Goal: Task Accomplishment & Management: Manage account settings

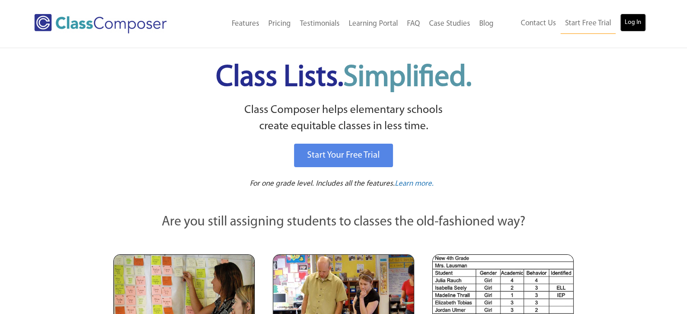
click at [632, 21] on link "Log In" at bounding box center [633, 23] width 26 height 18
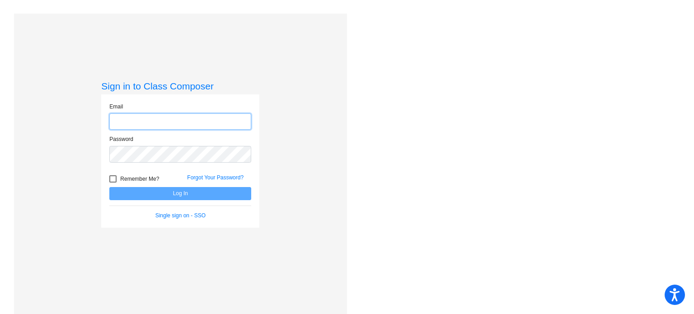
type input "[EMAIL_ADDRESS][DOMAIN_NAME]"
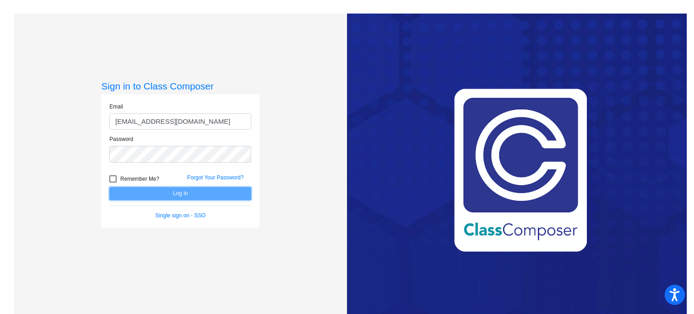
click at [146, 193] on button "Log In" at bounding box center [180, 193] width 142 height 13
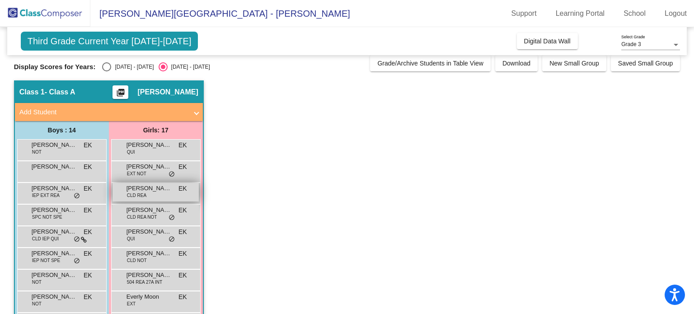
scroll to position [10, 0]
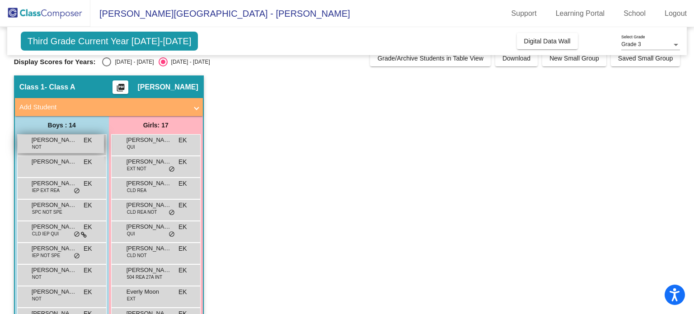
click at [36, 148] on span "NOT" at bounding box center [36, 147] width 9 height 7
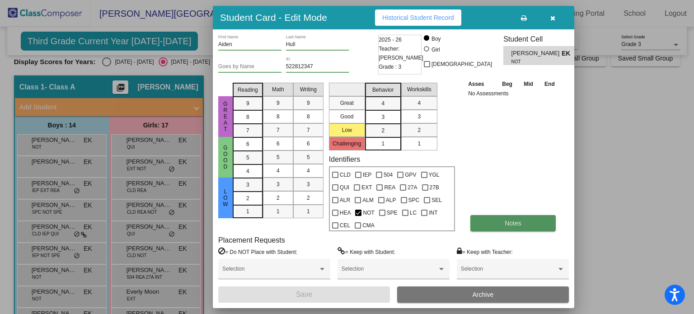
click at [492, 219] on button "Notes" at bounding box center [512, 223] width 85 height 16
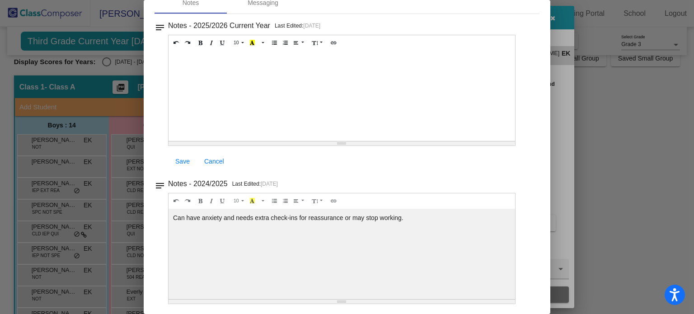
scroll to position [0, 0]
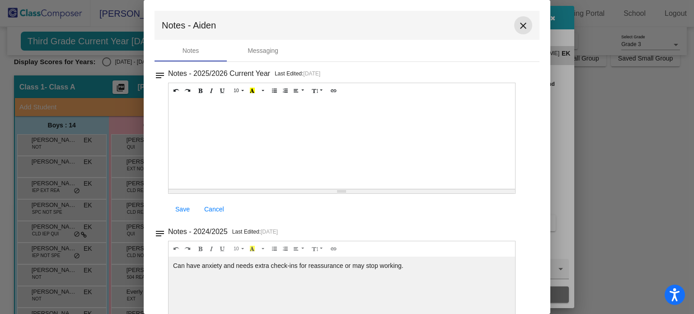
click at [519, 25] on mat-icon "close" at bounding box center [523, 25] width 11 height 11
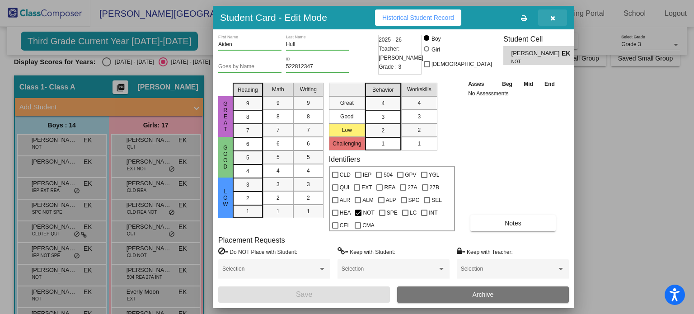
click at [553, 19] on icon "button" at bounding box center [552, 18] width 5 height 6
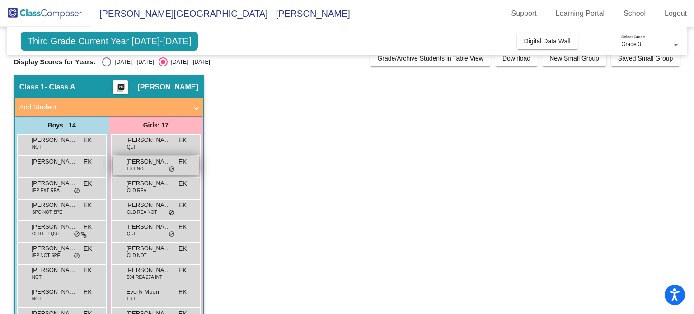
click at [149, 164] on span "[PERSON_NAME]" at bounding box center [149, 161] width 45 height 9
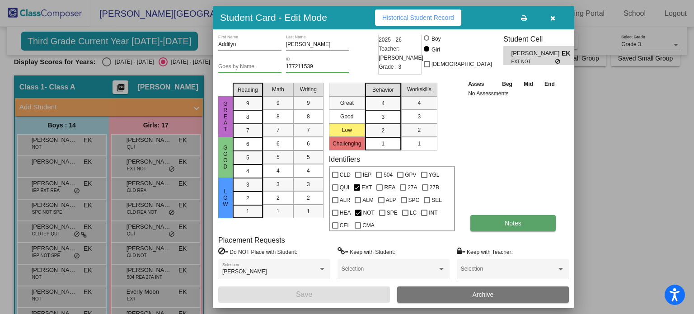
click at [510, 220] on span "Notes" at bounding box center [513, 223] width 17 height 7
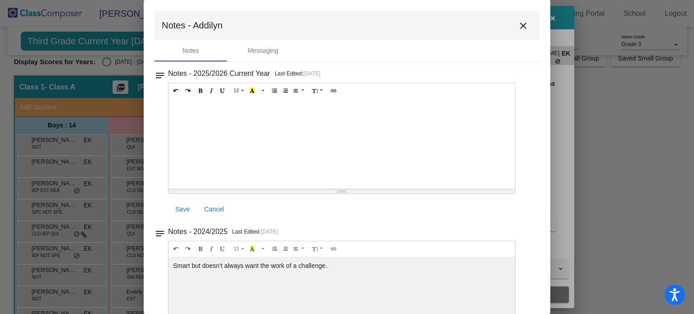
click at [519, 19] on button "close" at bounding box center [523, 25] width 18 height 18
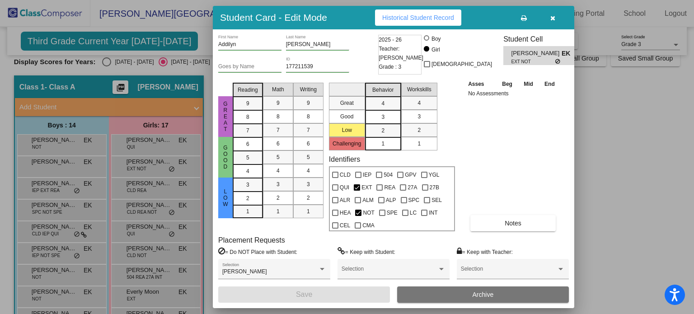
click at [556, 23] on button "button" at bounding box center [552, 17] width 29 height 16
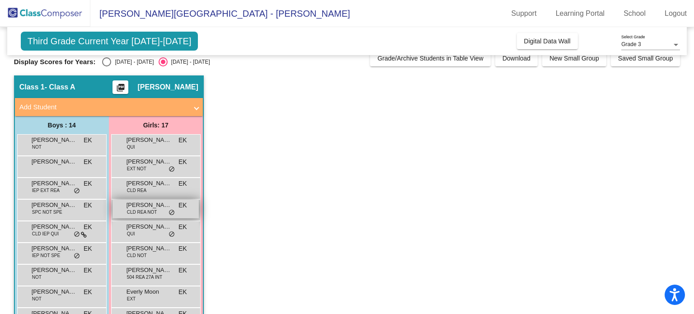
click at [156, 210] on span "CLD REA NOT" at bounding box center [142, 212] width 30 height 7
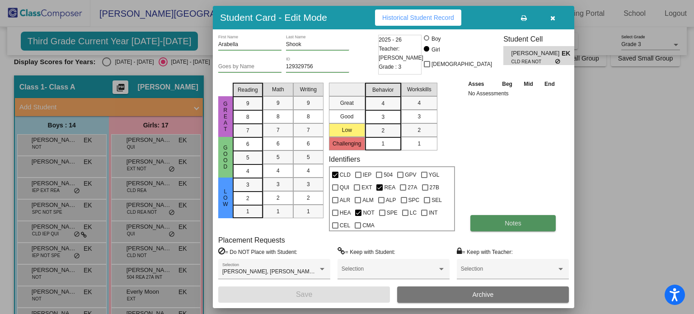
click at [492, 229] on button "Notes" at bounding box center [512, 223] width 85 height 16
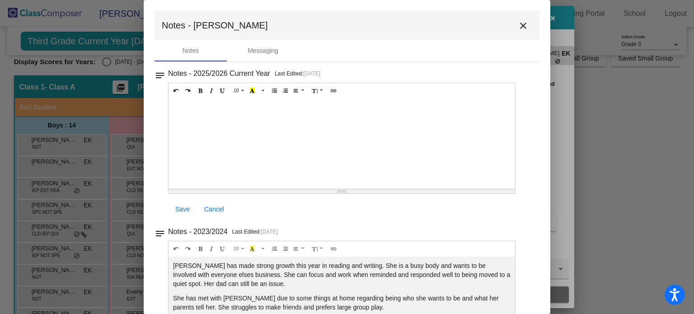
click at [518, 25] on mat-icon "close" at bounding box center [523, 25] width 11 height 11
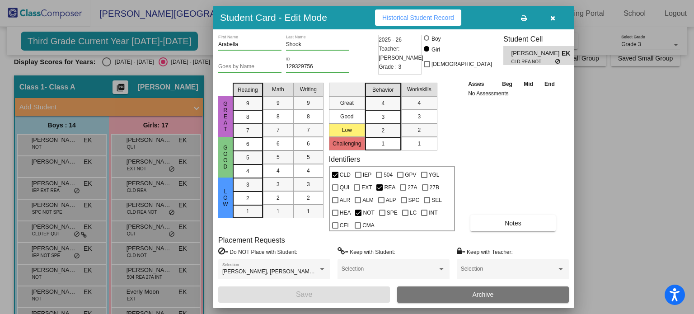
click at [553, 17] on icon "button" at bounding box center [552, 18] width 5 height 6
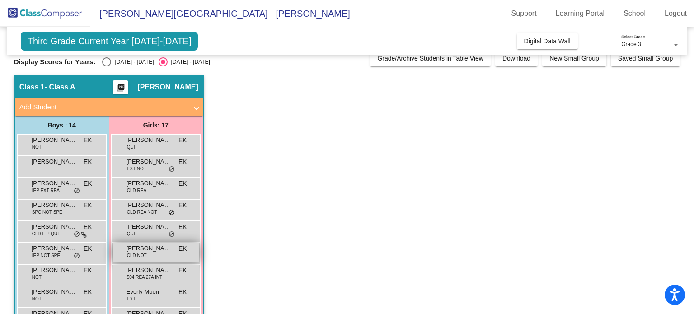
click at [150, 258] on div "[PERSON_NAME] CLD NOT EK lock do_not_disturb_alt" at bounding box center [156, 252] width 86 height 19
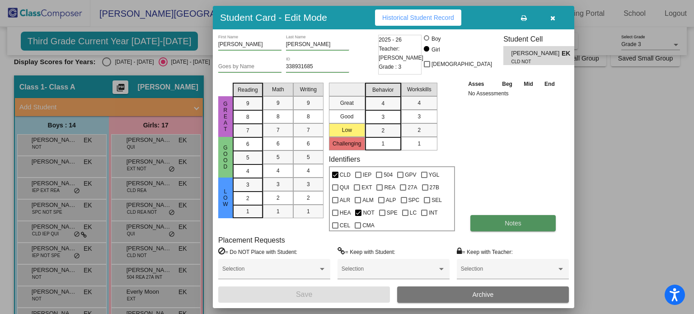
click at [512, 217] on button "Notes" at bounding box center [512, 223] width 85 height 16
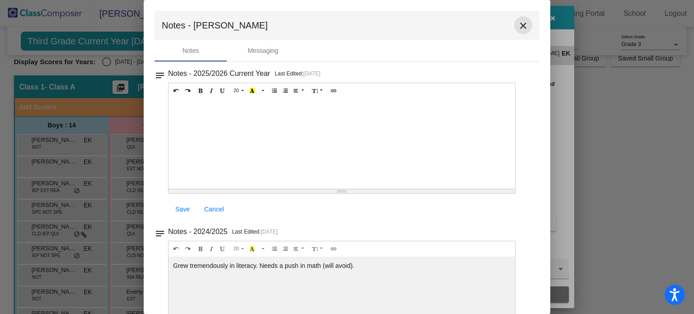
click at [518, 25] on mat-icon "close" at bounding box center [523, 25] width 11 height 11
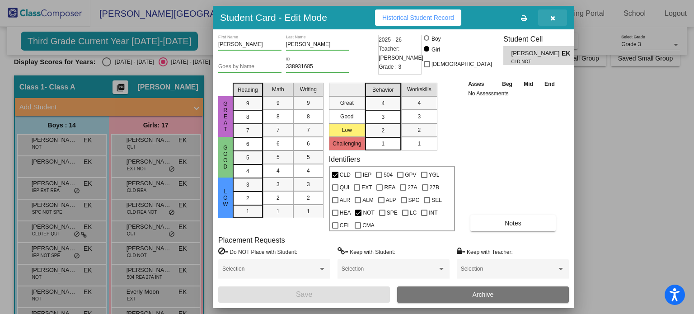
click at [555, 20] on button "button" at bounding box center [552, 17] width 29 height 16
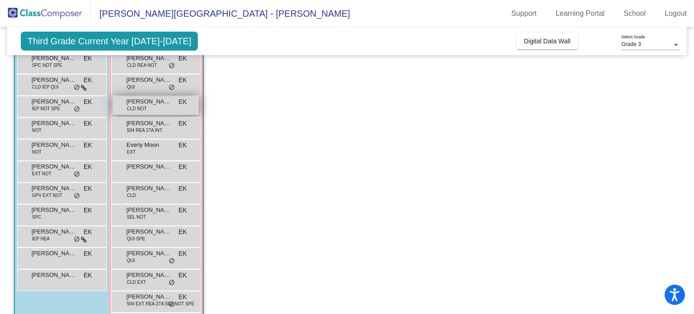
scroll to position [158, 0]
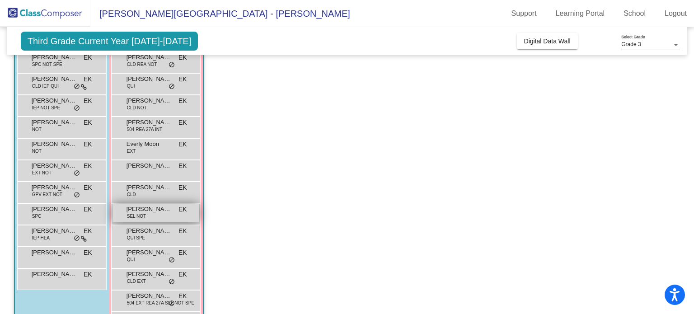
click at [146, 214] on span "SEL NOT" at bounding box center [136, 216] width 19 height 7
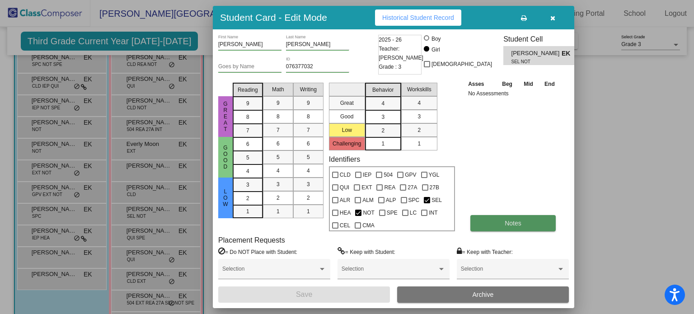
click at [512, 220] on span "Notes" at bounding box center [513, 223] width 17 height 7
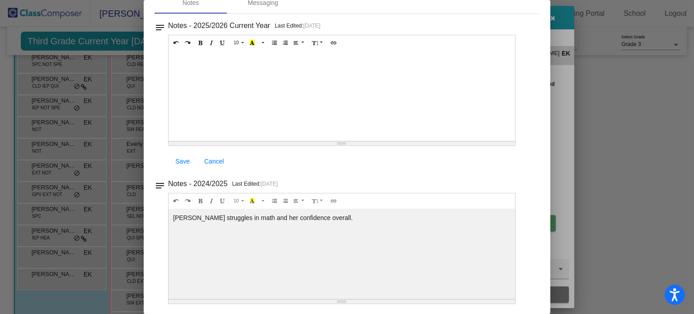
scroll to position [0, 0]
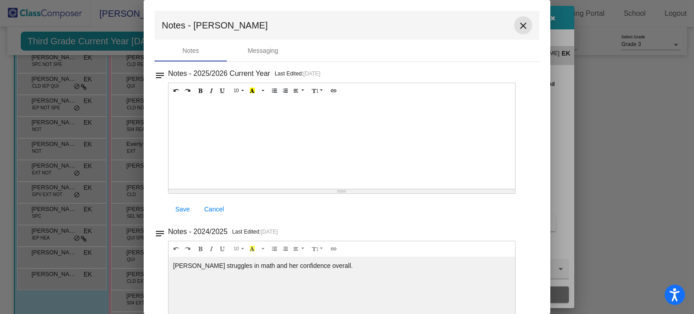
click at [518, 21] on mat-icon "close" at bounding box center [523, 25] width 11 height 11
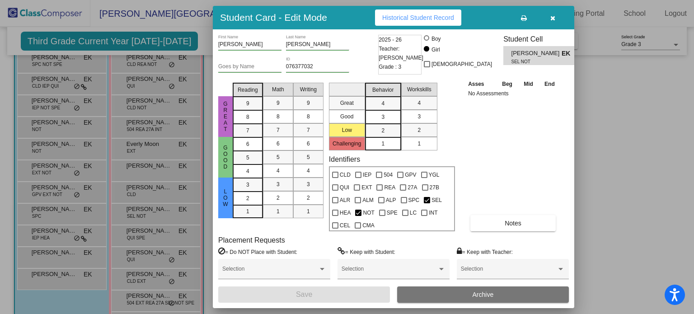
click at [551, 19] on icon "button" at bounding box center [552, 18] width 5 height 6
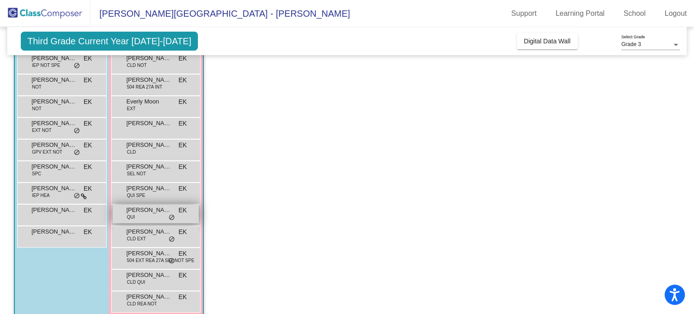
scroll to position [203, 0]
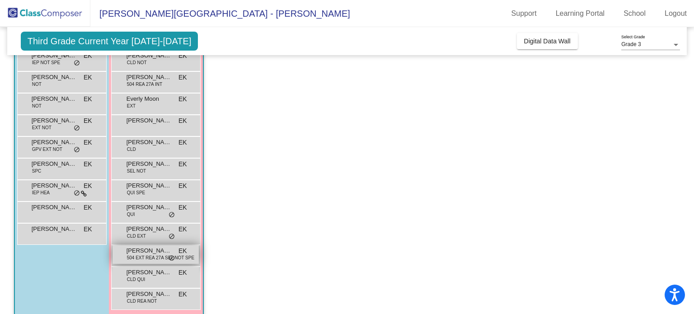
click at [142, 255] on span "504 EXT REA 27A SEL NOT SPE" at bounding box center [160, 257] width 67 height 7
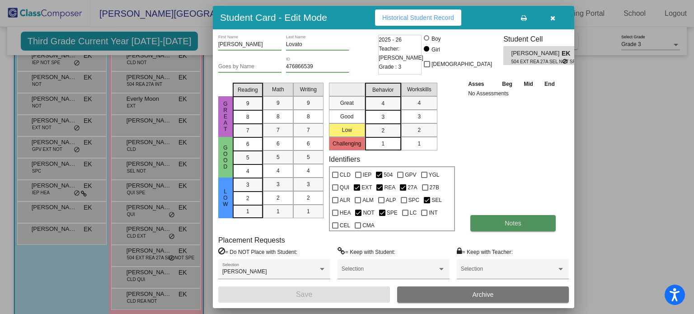
click at [497, 226] on button "Notes" at bounding box center [512, 223] width 85 height 16
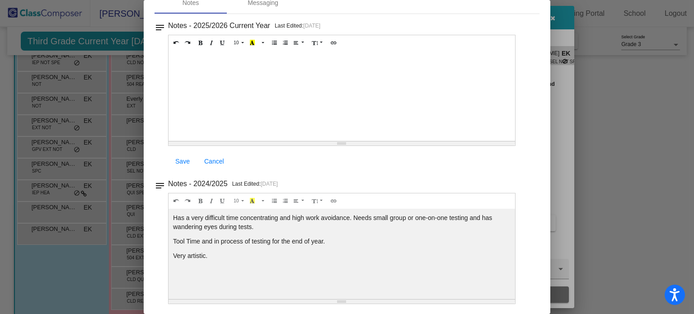
scroll to position [0, 0]
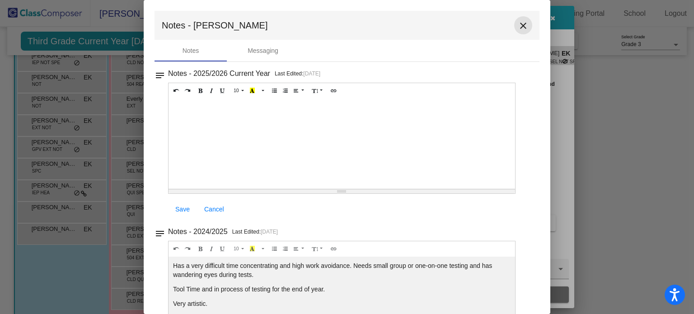
click at [518, 24] on mat-icon "close" at bounding box center [523, 25] width 11 height 11
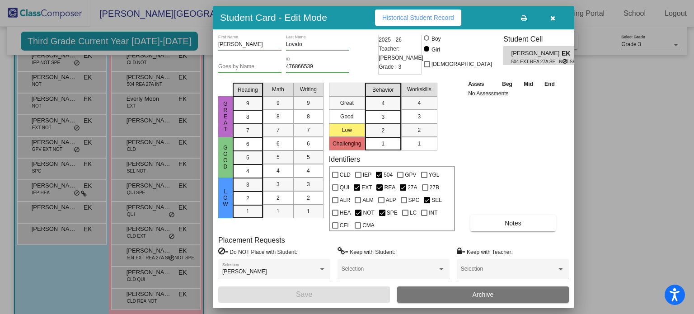
click at [552, 20] on icon "button" at bounding box center [552, 18] width 5 height 6
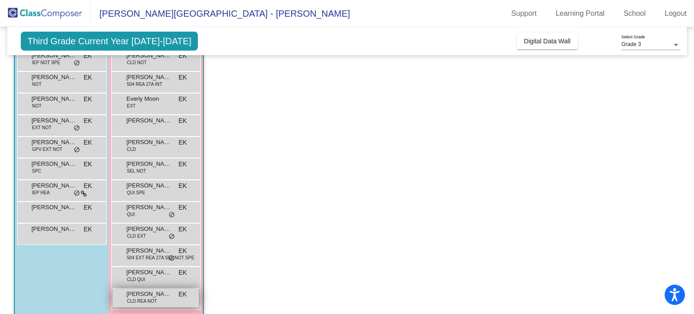
click at [147, 294] on span "[PERSON_NAME]" at bounding box center [149, 294] width 45 height 9
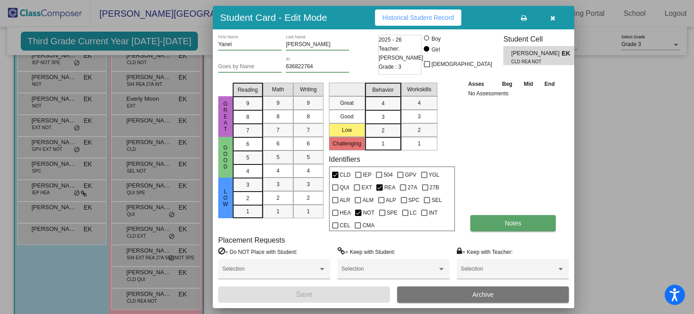
click at [500, 227] on button "Notes" at bounding box center [512, 223] width 85 height 16
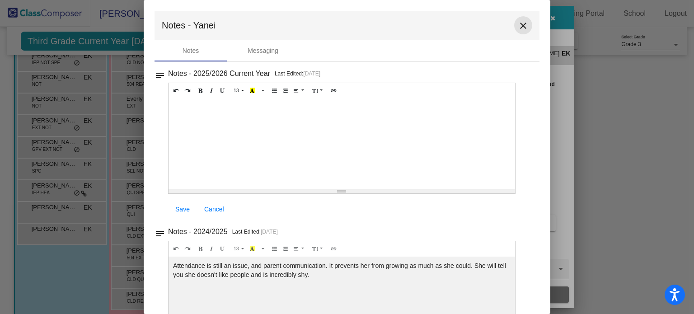
click at [519, 25] on mat-icon "close" at bounding box center [523, 25] width 11 height 11
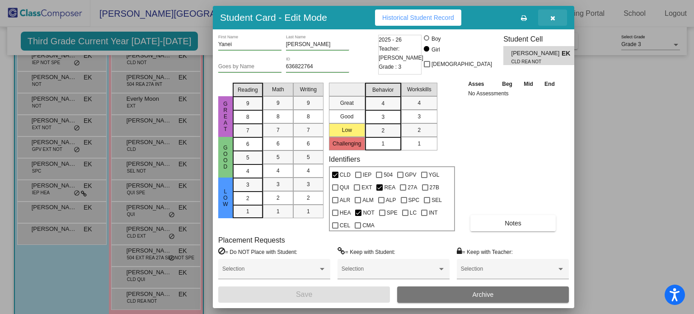
click at [554, 19] on icon "button" at bounding box center [552, 18] width 5 height 6
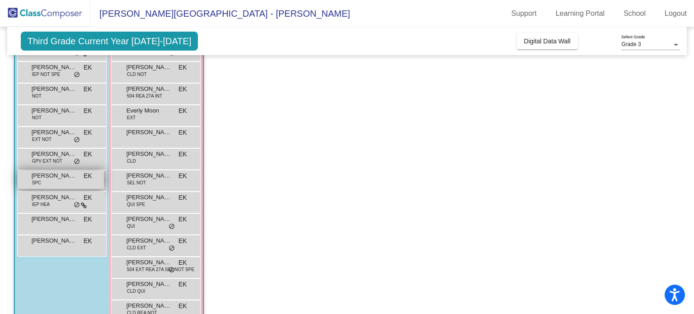
scroll to position [191, 0]
click at [54, 162] on span "GPV EXT NOT" at bounding box center [47, 162] width 30 height 7
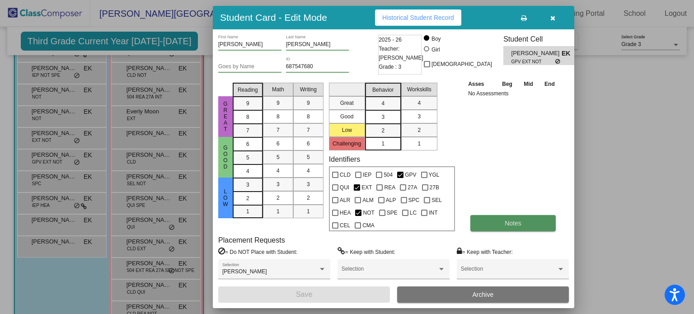
click at [530, 216] on button "Notes" at bounding box center [512, 223] width 85 height 16
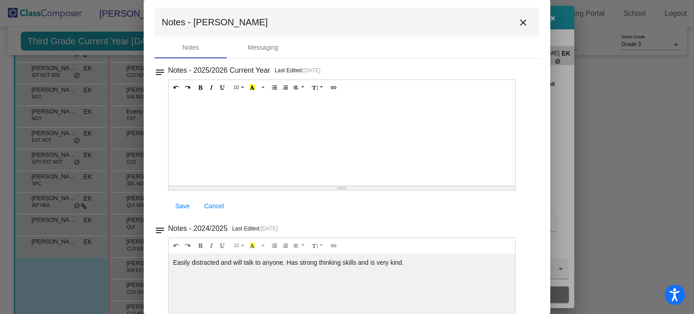
scroll to position [4, 0]
click at [515, 28] on button "close" at bounding box center [523, 22] width 18 height 18
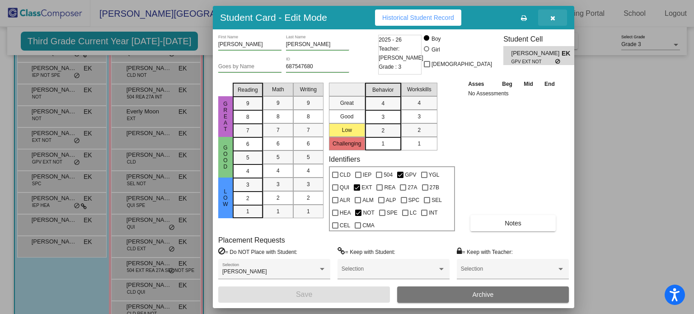
click at [555, 14] on button "button" at bounding box center [552, 17] width 29 height 16
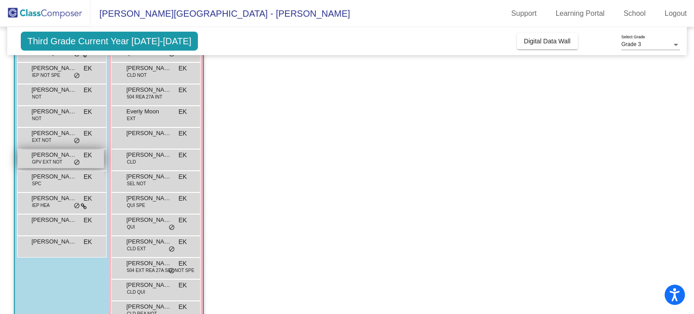
scroll to position [177, 0]
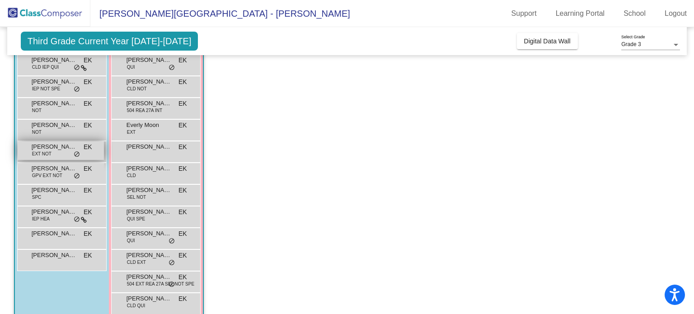
click at [49, 155] on span "EXT NOT" at bounding box center [41, 153] width 19 height 7
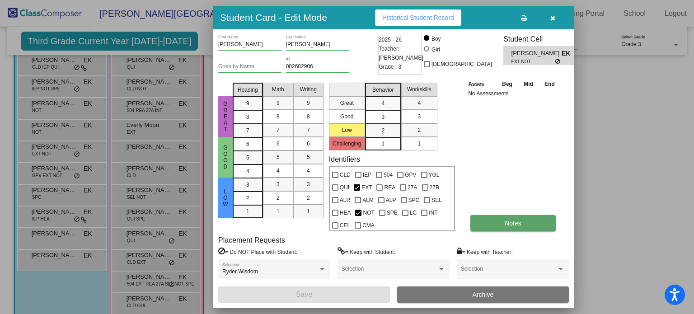
click at [506, 220] on span "Notes" at bounding box center [513, 223] width 17 height 7
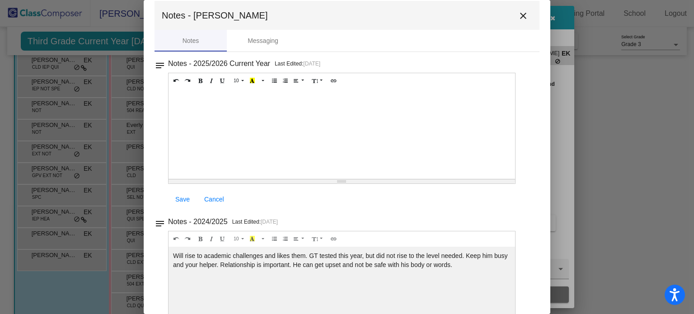
scroll to position [10, 0]
click at [519, 13] on mat-icon "close" at bounding box center [523, 15] width 11 height 11
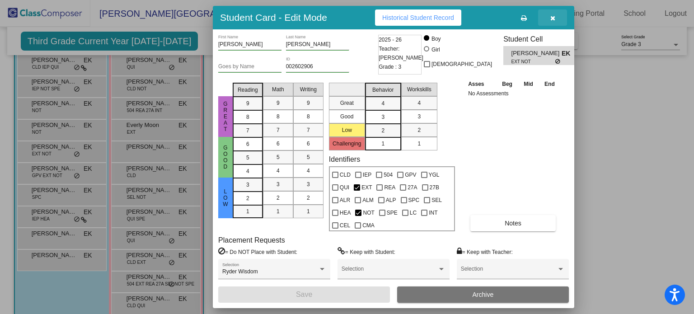
click at [550, 22] on button "button" at bounding box center [552, 17] width 29 height 16
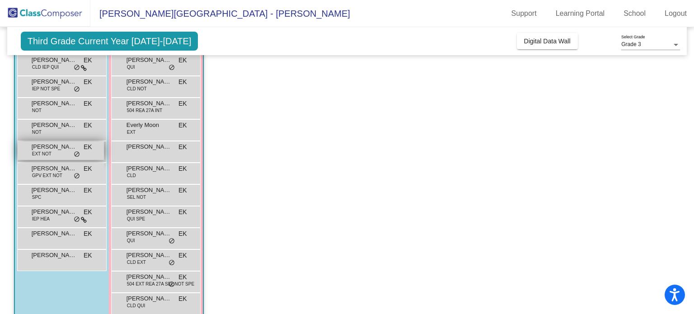
click at [47, 151] on span "EXT NOT" at bounding box center [41, 153] width 19 height 7
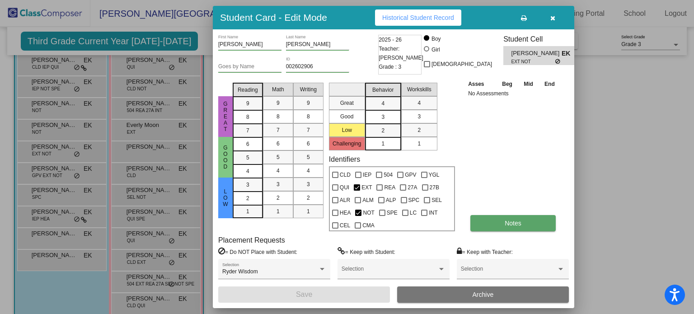
click at [498, 224] on button "Notes" at bounding box center [512, 223] width 85 height 16
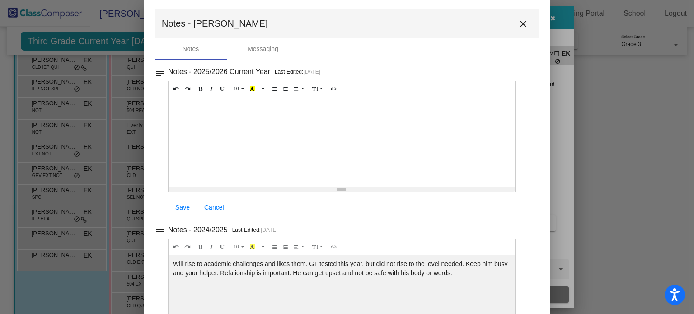
scroll to position [3, 0]
click at [518, 24] on mat-icon "close" at bounding box center [523, 23] width 11 height 11
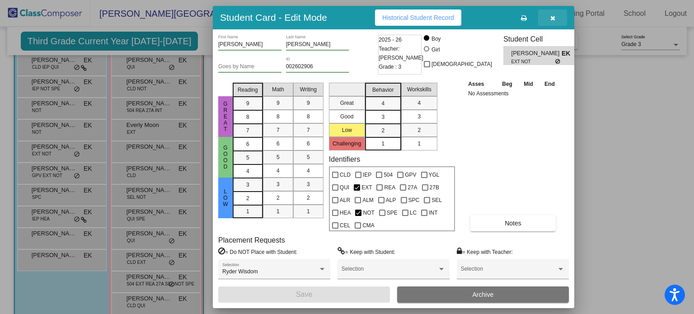
click at [552, 23] on button "button" at bounding box center [552, 17] width 29 height 16
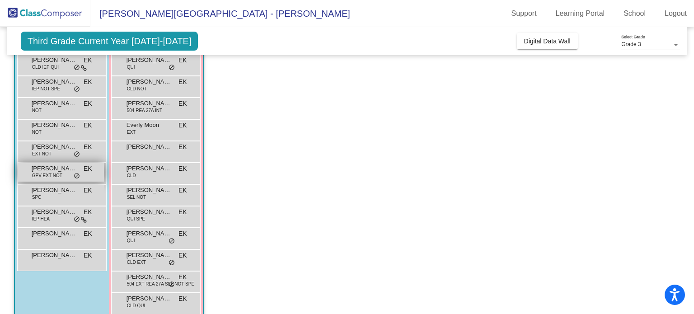
click at [47, 177] on span "GPV EXT NOT" at bounding box center [47, 175] width 30 height 7
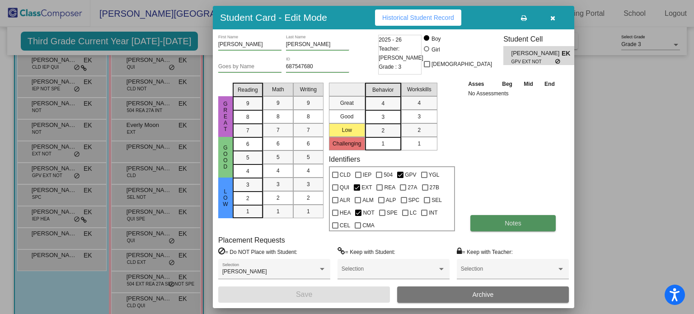
click at [507, 220] on span "Notes" at bounding box center [513, 223] width 17 height 7
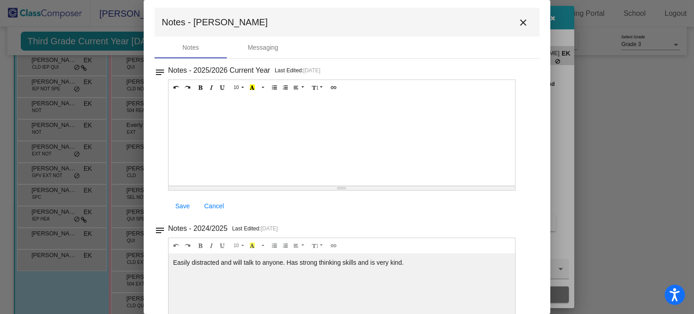
scroll to position [0, 0]
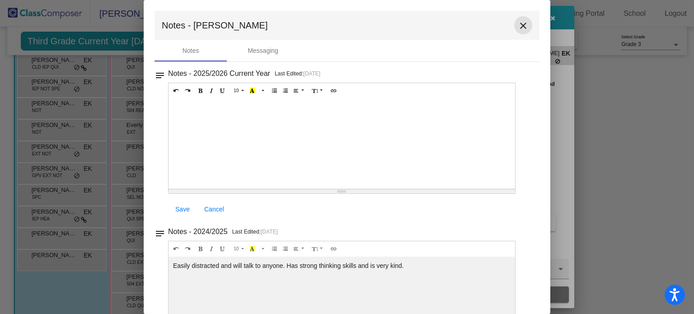
click at [518, 25] on mat-icon "close" at bounding box center [523, 25] width 11 height 11
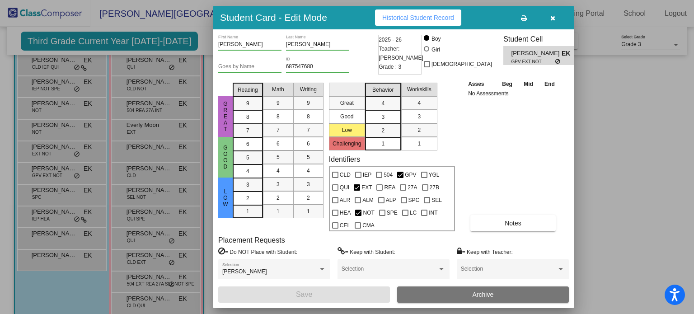
click at [551, 23] on button "button" at bounding box center [552, 17] width 29 height 16
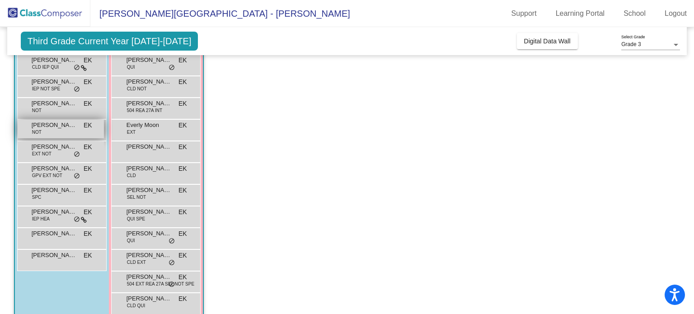
click at [45, 128] on span "[PERSON_NAME]" at bounding box center [54, 125] width 45 height 9
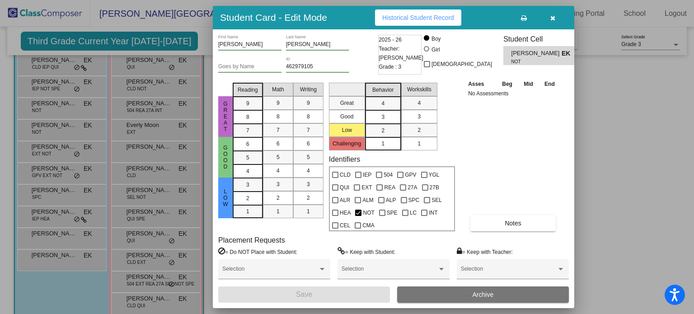
click at [547, 12] on button "button" at bounding box center [552, 17] width 29 height 16
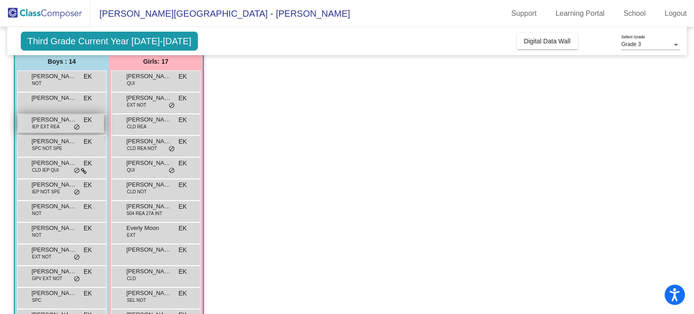
scroll to position [74, 0]
click at [39, 124] on span "IEP EXT REA" at bounding box center [46, 127] width 28 height 7
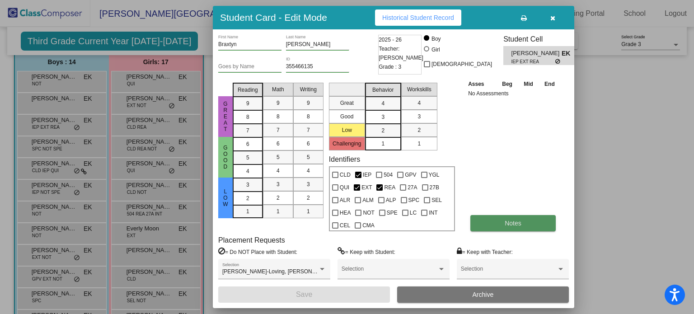
click at [521, 216] on button "Notes" at bounding box center [512, 223] width 85 height 16
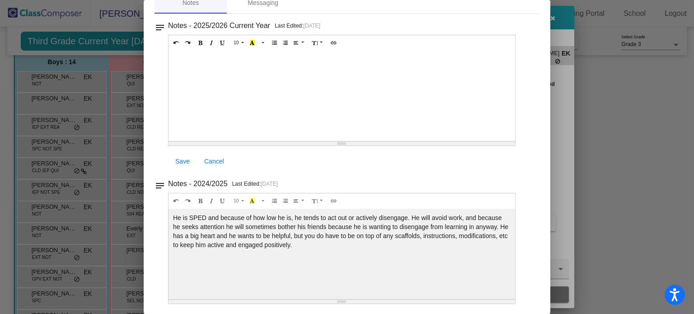
scroll to position [0, 0]
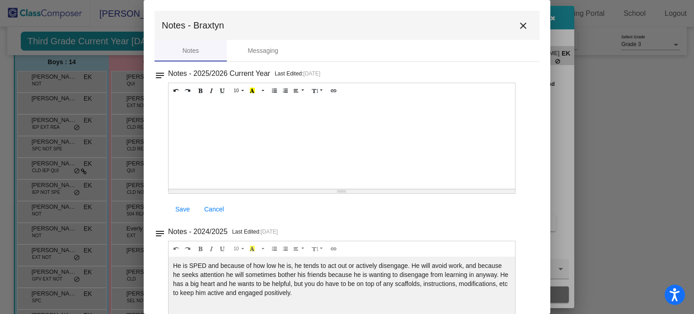
click at [518, 26] on mat-icon "close" at bounding box center [523, 25] width 11 height 11
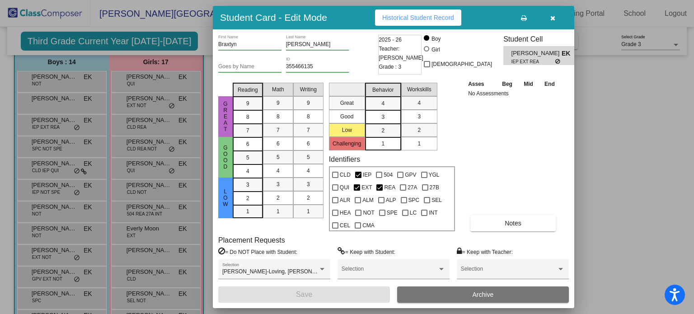
click at [551, 18] on icon "button" at bounding box center [552, 18] width 5 height 6
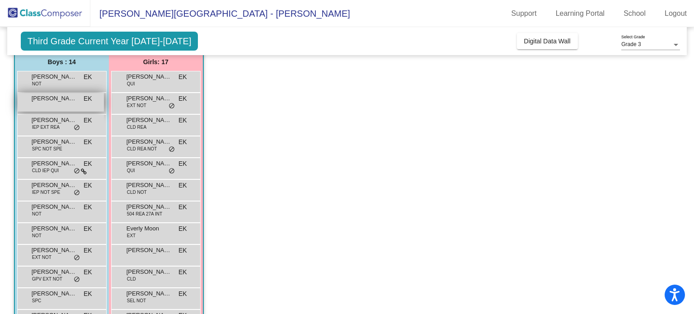
click at [50, 103] on div "Aiden [PERSON_NAME] lock do_not_disturb_alt" at bounding box center [61, 102] width 86 height 19
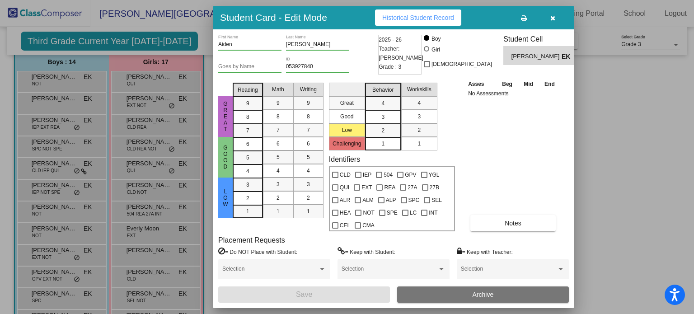
click at [551, 18] on icon "button" at bounding box center [552, 18] width 5 height 6
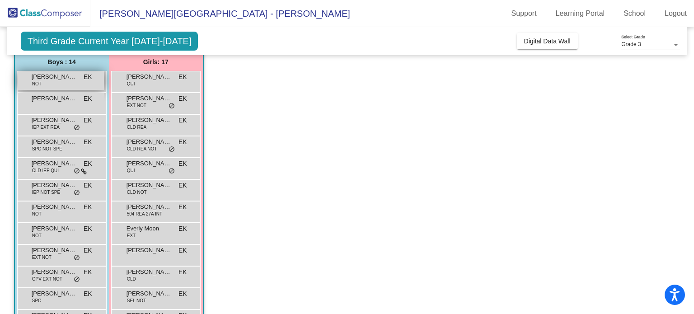
click at [25, 83] on div "[PERSON_NAME] NOT EK lock do_not_disturb_alt" at bounding box center [61, 80] width 86 height 19
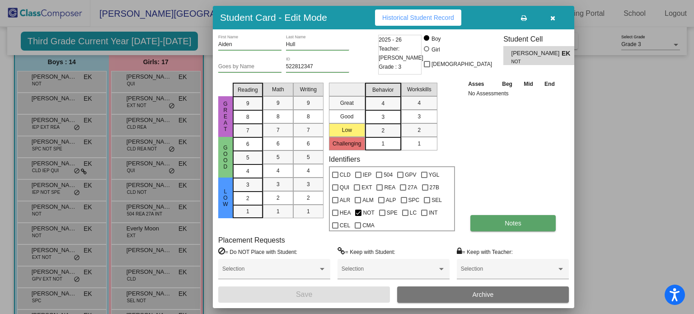
click at [497, 225] on button "Notes" at bounding box center [512, 223] width 85 height 16
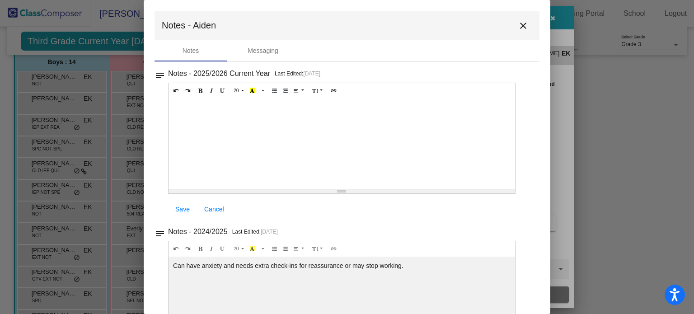
click at [518, 23] on mat-icon "close" at bounding box center [523, 25] width 11 height 11
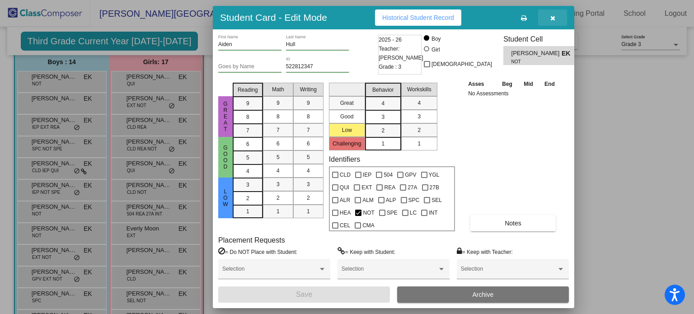
click at [548, 19] on button "button" at bounding box center [552, 17] width 29 height 16
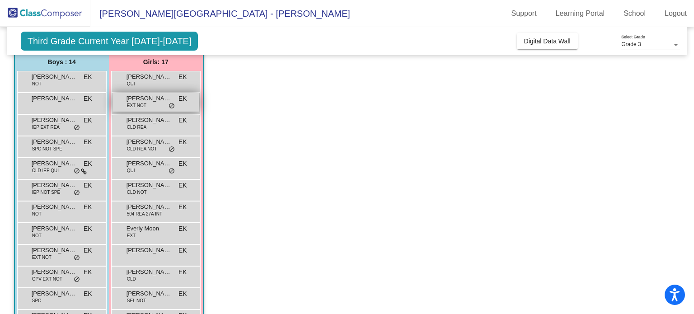
click at [145, 102] on span "EXT NOT" at bounding box center [136, 105] width 19 height 7
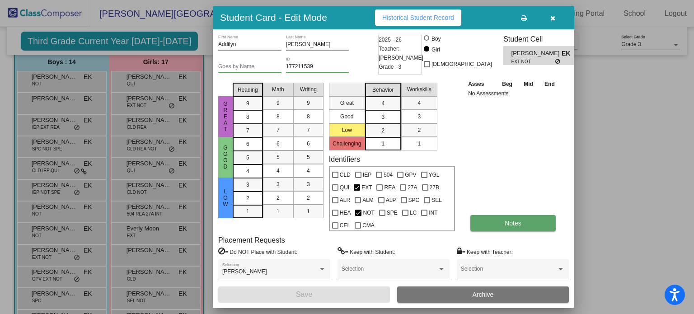
click at [508, 223] on span "Notes" at bounding box center [513, 223] width 17 height 7
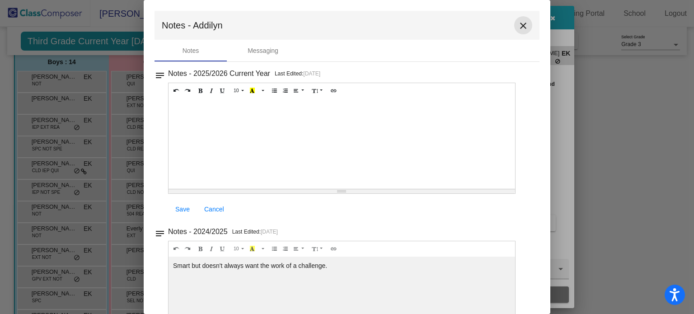
click at [518, 28] on mat-icon "close" at bounding box center [523, 25] width 11 height 11
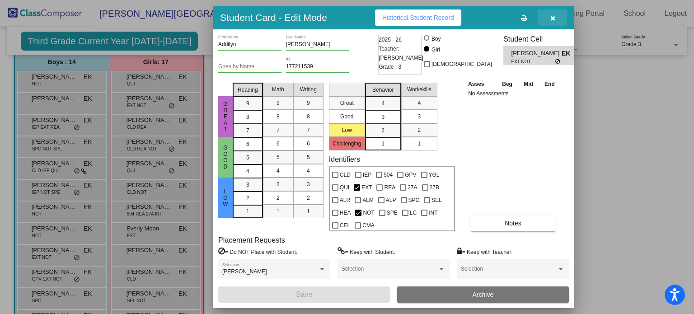
click at [556, 16] on button "button" at bounding box center [552, 17] width 29 height 16
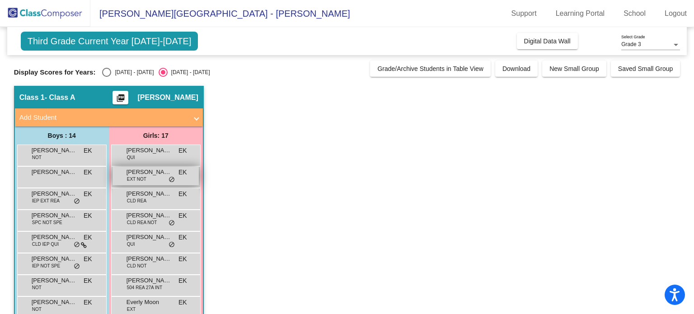
scroll to position [164, 0]
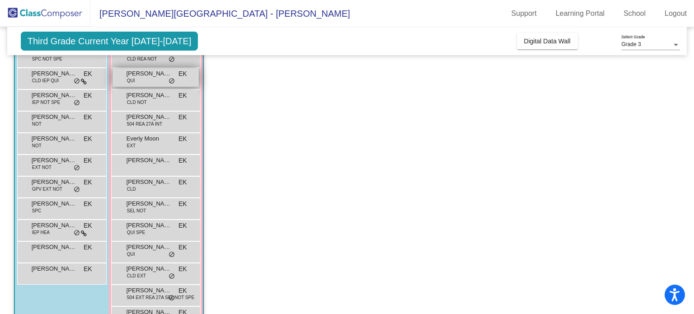
click at [146, 79] on div "[PERSON_NAME] QUI EK lock do_not_disturb_alt" at bounding box center [156, 77] width 86 height 19
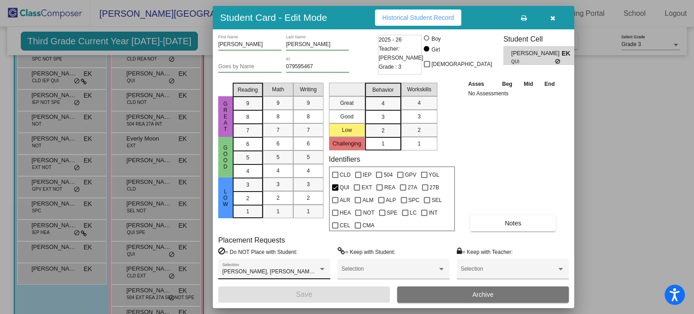
click at [294, 268] on div "[PERSON_NAME], [PERSON_NAME], [PERSON_NAME] Selection" at bounding box center [274, 271] width 104 height 16
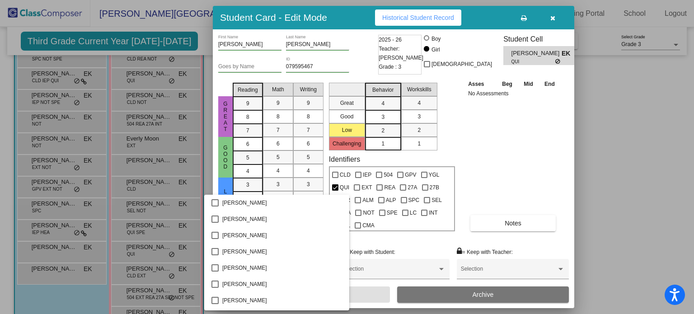
scroll to position [338, 0]
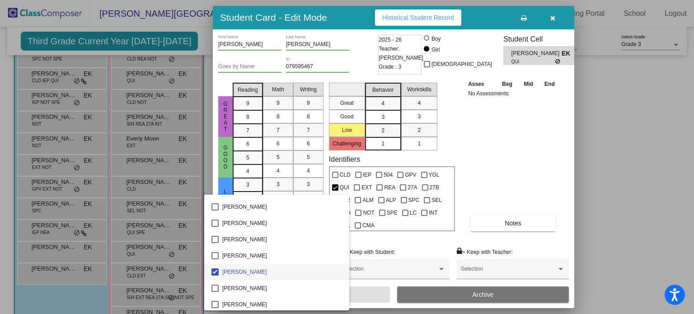
click at [529, 160] on div at bounding box center [347, 157] width 694 height 314
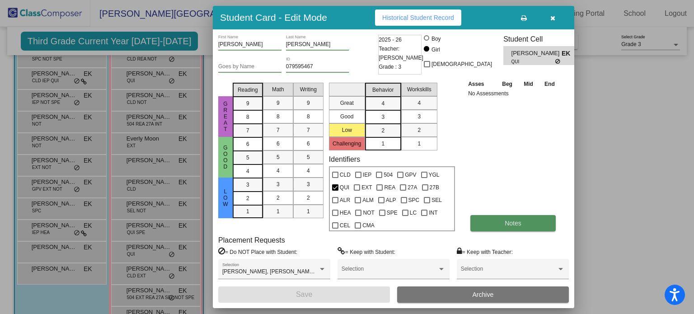
click at [503, 220] on button "Notes" at bounding box center [512, 223] width 85 height 16
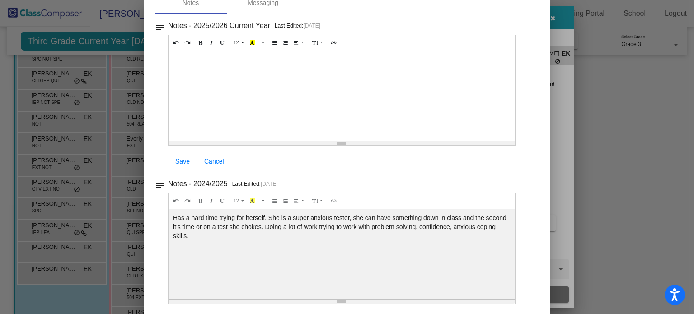
scroll to position [0, 0]
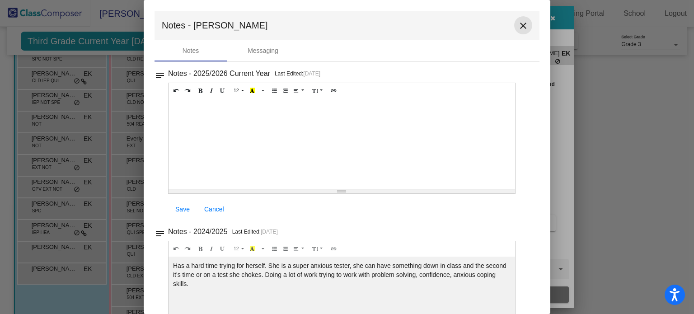
click at [519, 27] on mat-icon "close" at bounding box center [523, 25] width 11 height 11
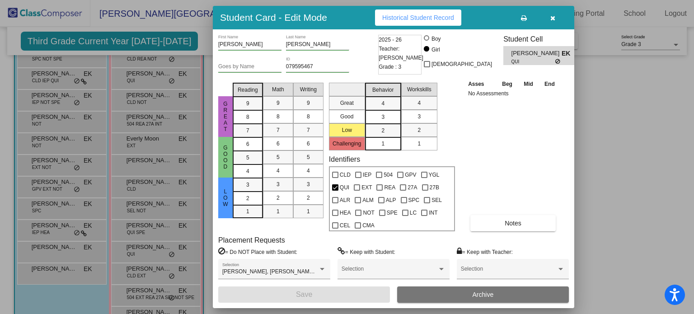
click at [553, 18] on icon "button" at bounding box center [552, 18] width 5 height 6
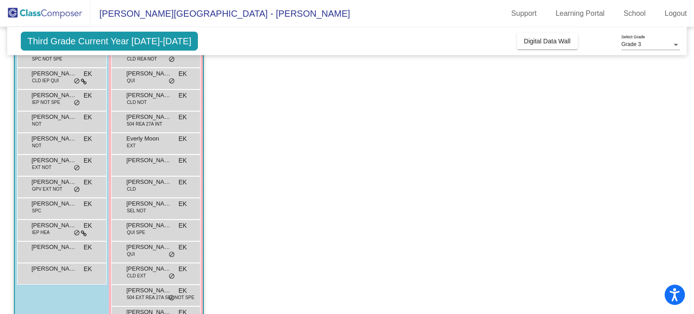
scroll to position [213, 0]
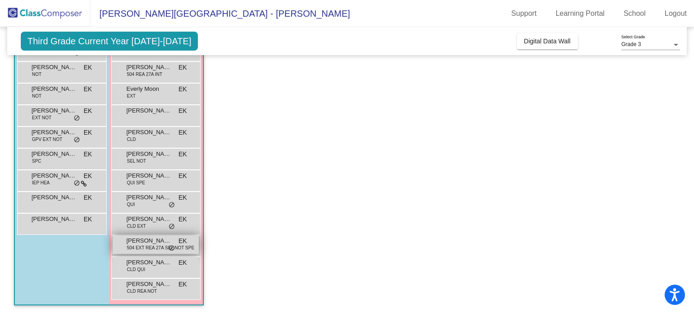
click at [150, 243] on span "[PERSON_NAME]" at bounding box center [149, 240] width 45 height 9
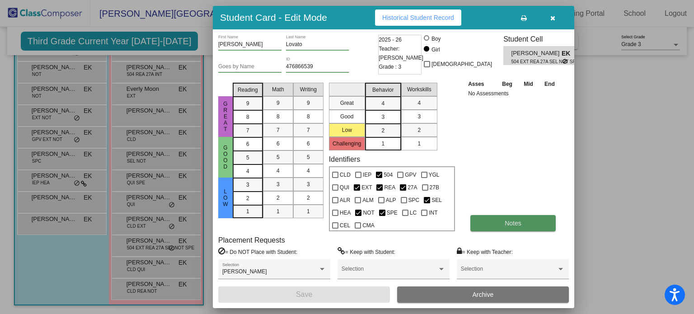
click at [505, 224] on span "Notes" at bounding box center [513, 223] width 17 height 7
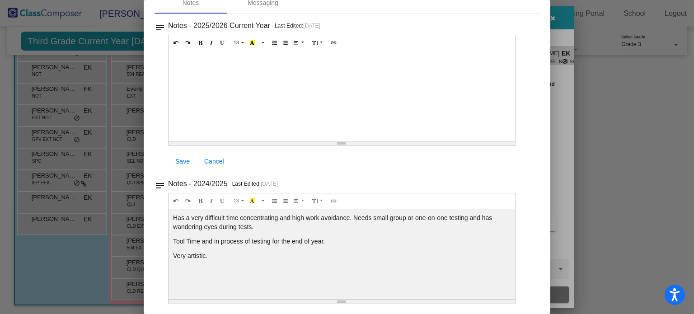
scroll to position [0, 0]
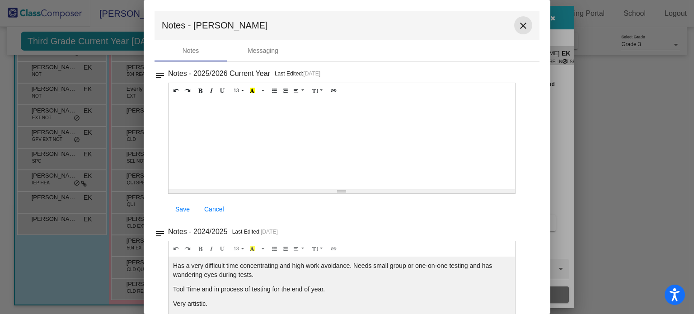
click at [520, 25] on mat-icon "close" at bounding box center [523, 25] width 11 height 11
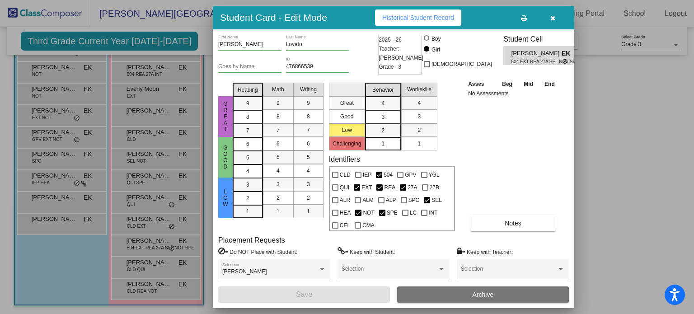
click at [555, 19] on icon "button" at bounding box center [552, 18] width 5 height 6
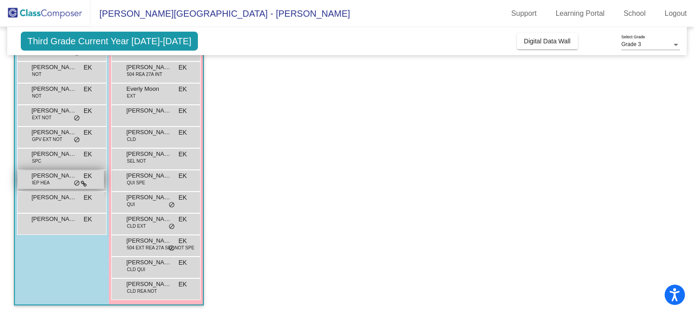
click at [63, 175] on span "[PERSON_NAME]" at bounding box center [54, 175] width 45 height 9
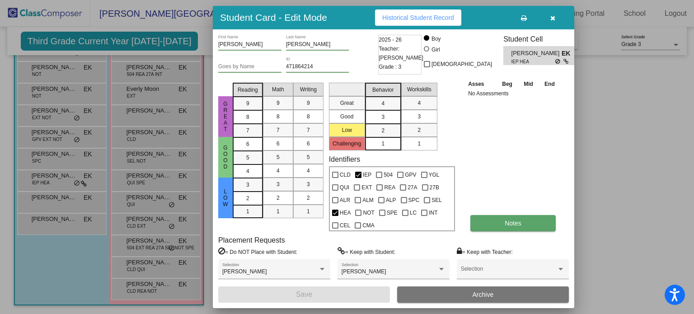
click at [522, 222] on button "Notes" at bounding box center [512, 223] width 85 height 16
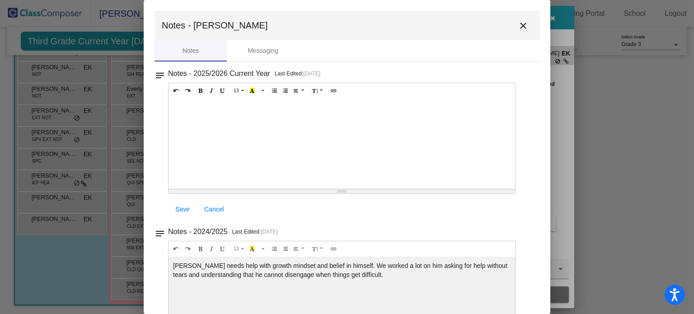
click at [520, 28] on mat-icon "close" at bounding box center [523, 25] width 11 height 11
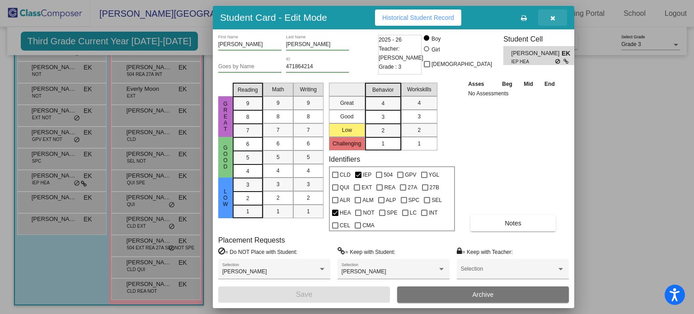
click at [553, 17] on icon "button" at bounding box center [552, 18] width 5 height 6
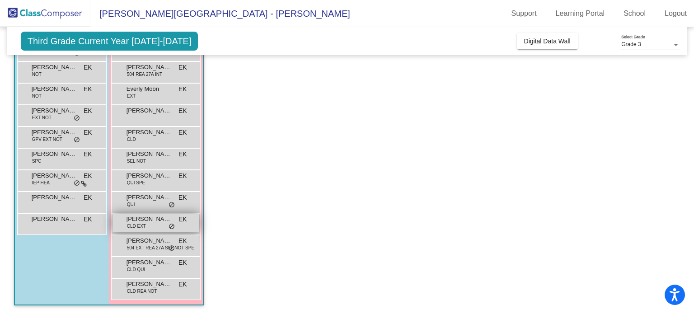
click at [148, 221] on span "[PERSON_NAME]" at bounding box center [149, 219] width 45 height 9
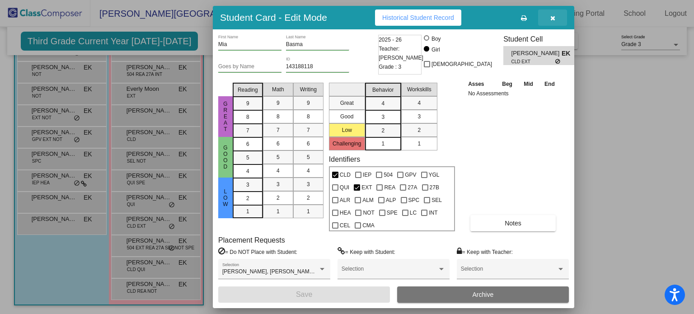
click at [551, 13] on button "button" at bounding box center [552, 17] width 29 height 16
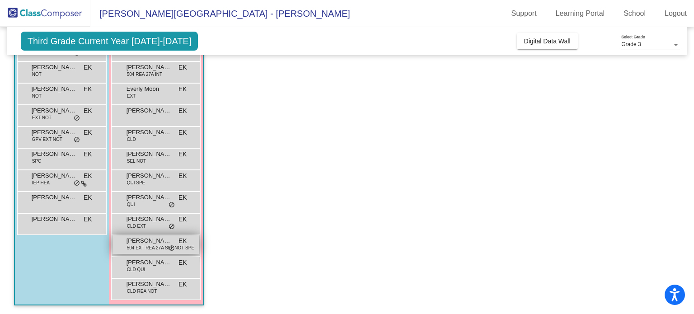
click at [155, 249] on span "504 EXT REA 27A SEL NOT SPE" at bounding box center [160, 247] width 67 height 7
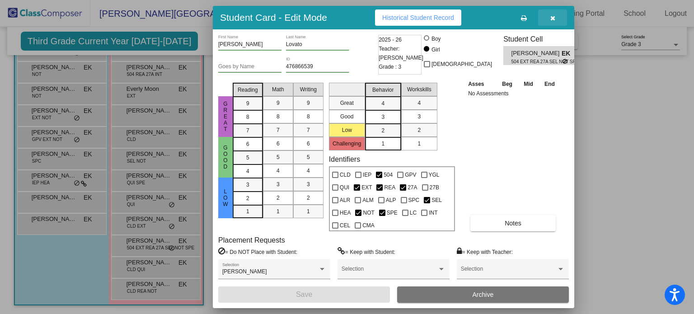
click at [552, 18] on icon "button" at bounding box center [552, 18] width 5 height 6
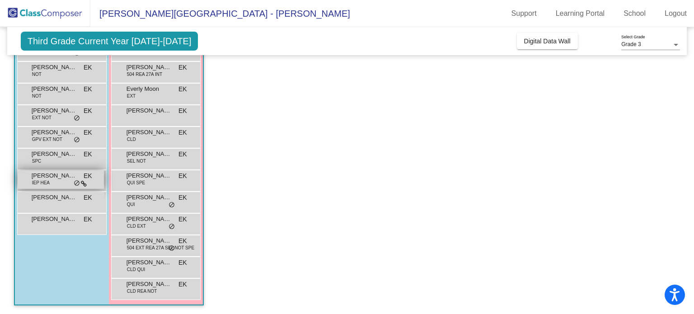
click at [62, 179] on span "[PERSON_NAME]" at bounding box center [54, 175] width 45 height 9
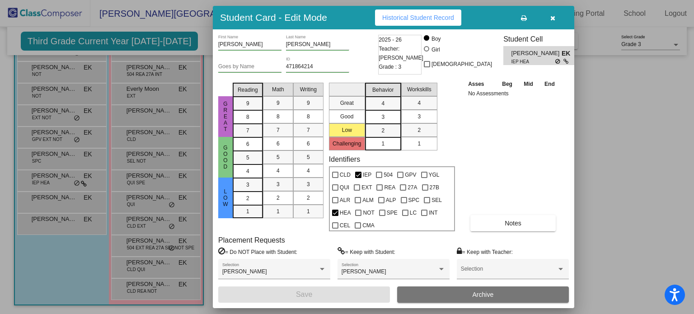
click at [556, 17] on button "button" at bounding box center [552, 17] width 29 height 16
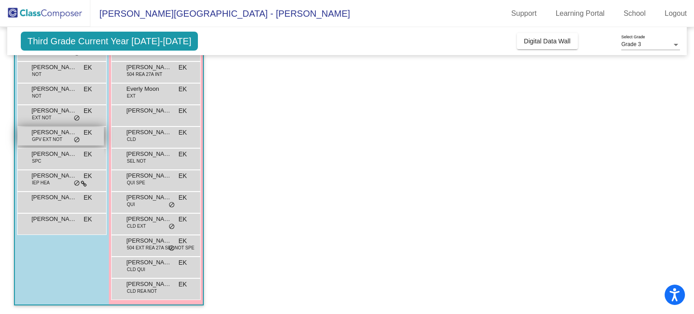
click at [53, 136] on span "GPV EXT NOT" at bounding box center [47, 139] width 30 height 7
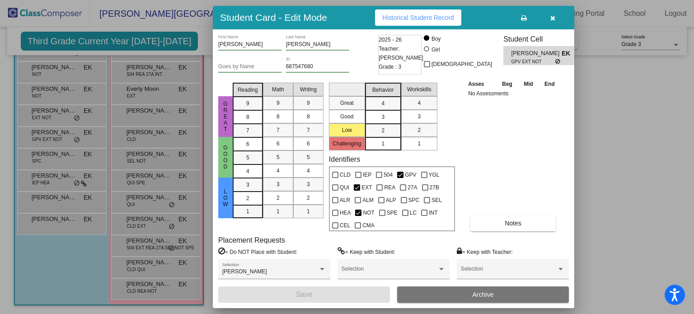
click at [556, 18] on button "button" at bounding box center [552, 17] width 29 height 16
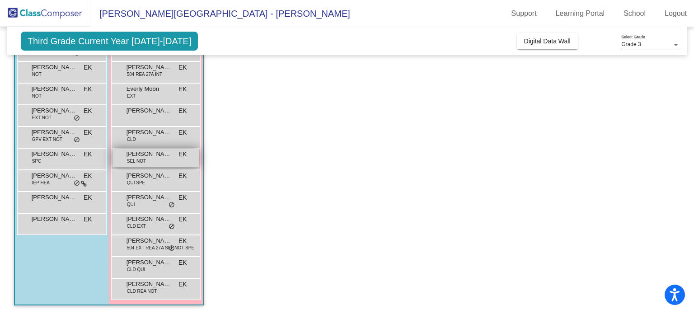
scroll to position [173, 0]
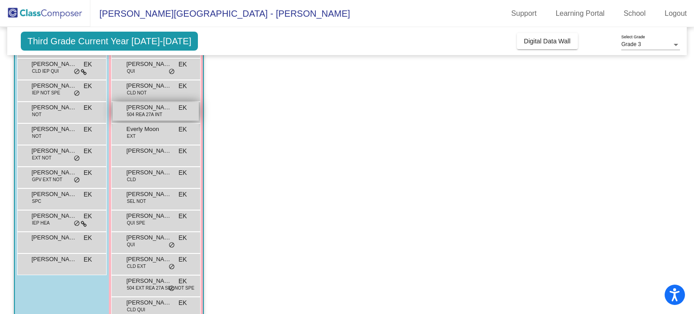
click at [164, 109] on span "[PERSON_NAME]" at bounding box center [149, 107] width 45 height 9
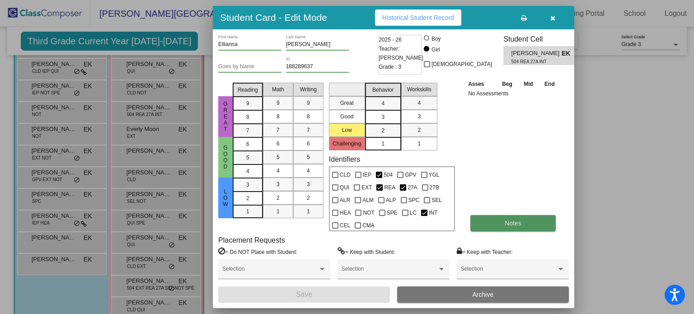
click at [505, 221] on span "Notes" at bounding box center [513, 223] width 17 height 7
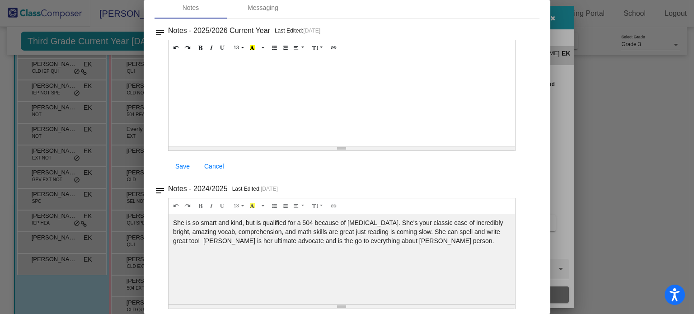
scroll to position [0, 0]
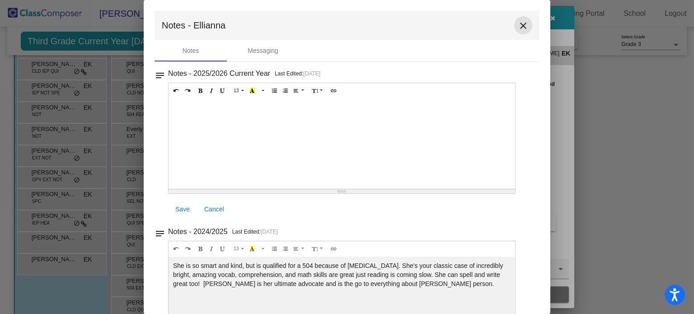
click at [518, 23] on mat-icon "close" at bounding box center [523, 25] width 11 height 11
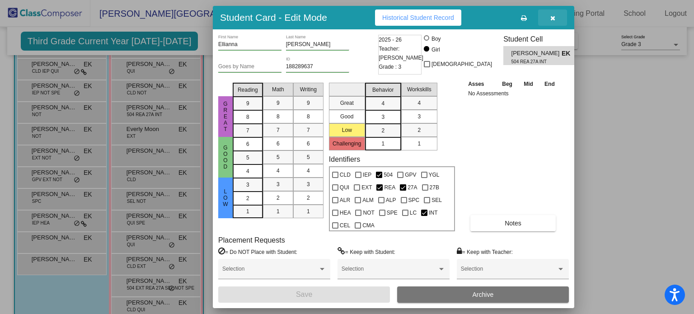
click at [548, 19] on button "button" at bounding box center [552, 17] width 29 height 16
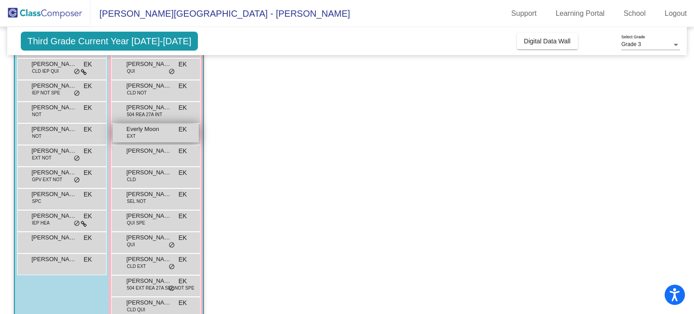
click at [152, 133] on div "Everly Moon EXT EK lock do_not_disturb_alt" at bounding box center [156, 133] width 86 height 19
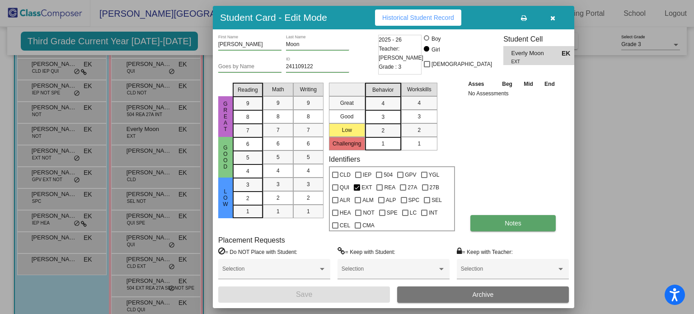
click at [495, 225] on button "Notes" at bounding box center [512, 223] width 85 height 16
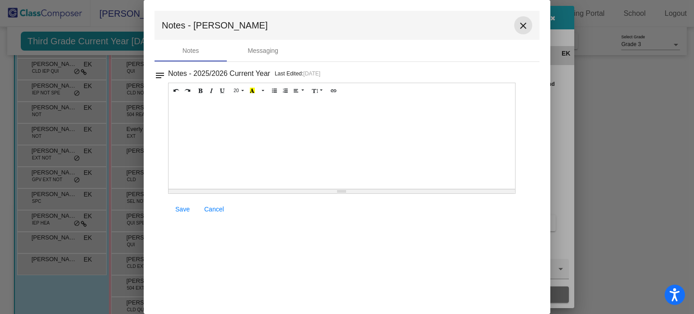
click at [522, 23] on mat-icon "close" at bounding box center [523, 25] width 11 height 11
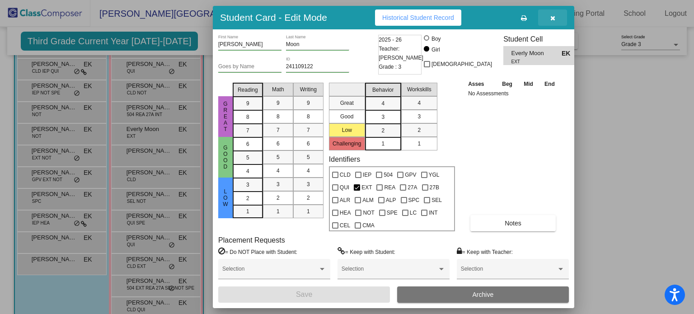
click at [555, 12] on button "button" at bounding box center [552, 17] width 29 height 16
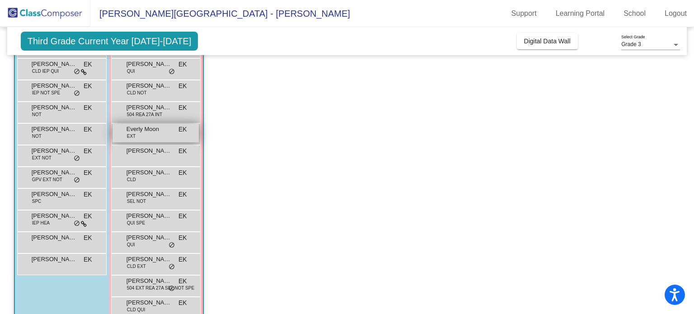
scroll to position [123, 0]
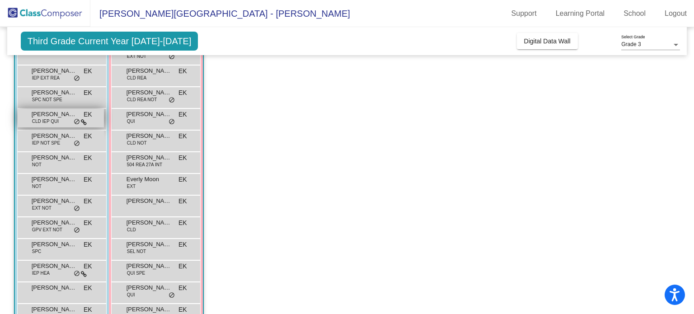
click at [47, 118] on span "CLD IEP QUI" at bounding box center [45, 121] width 27 height 7
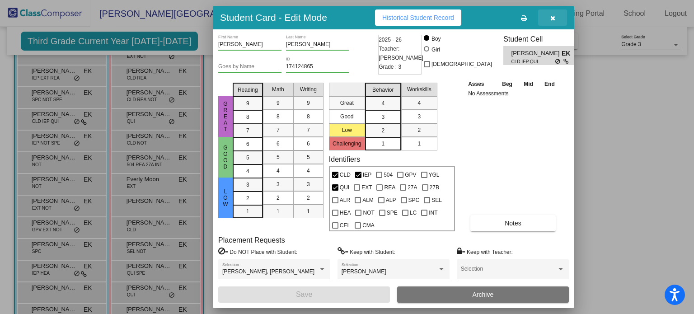
click at [559, 19] on button "button" at bounding box center [552, 17] width 29 height 16
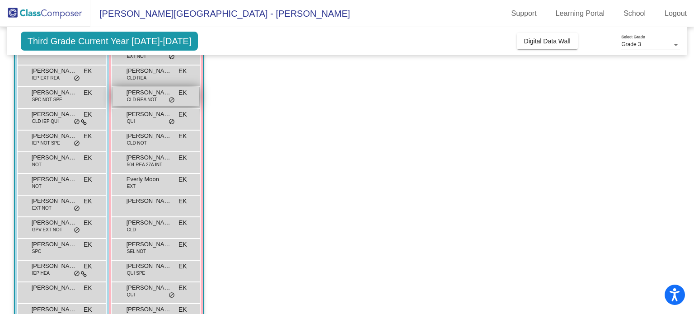
click at [147, 98] on span "CLD REA NOT" at bounding box center [142, 99] width 30 height 7
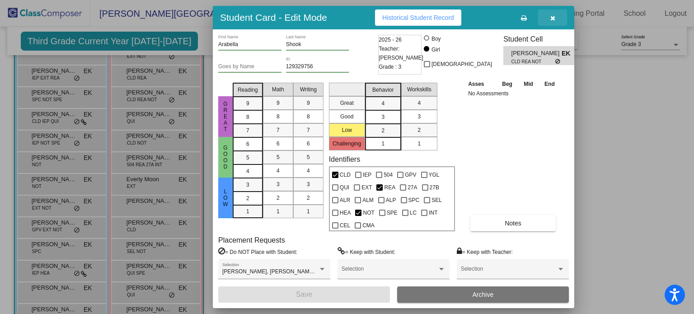
click at [552, 18] on icon "button" at bounding box center [552, 18] width 5 height 6
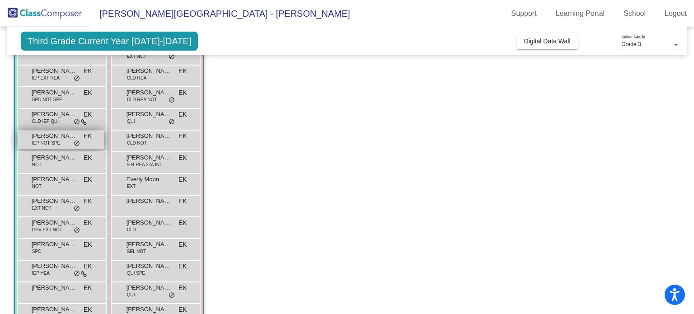
scroll to position [0, 0]
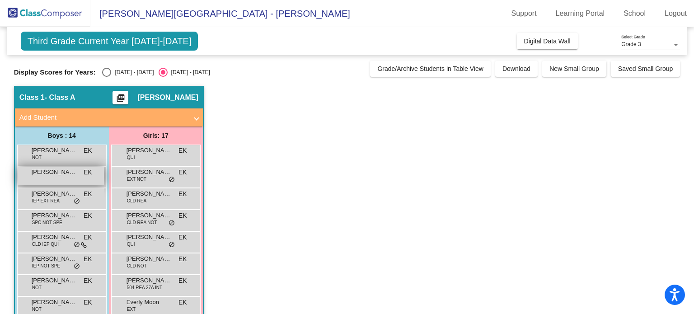
click at [55, 173] on span "[PERSON_NAME]" at bounding box center [54, 172] width 45 height 9
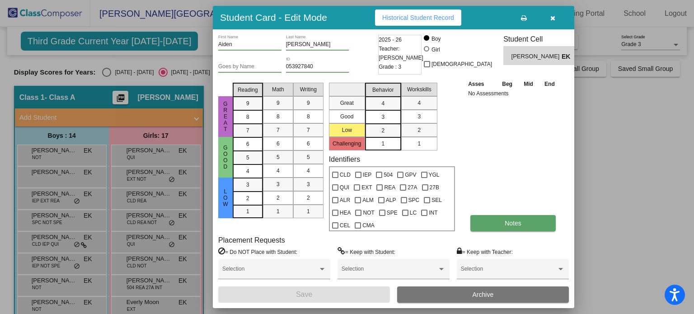
click at [502, 224] on button "Notes" at bounding box center [512, 223] width 85 height 16
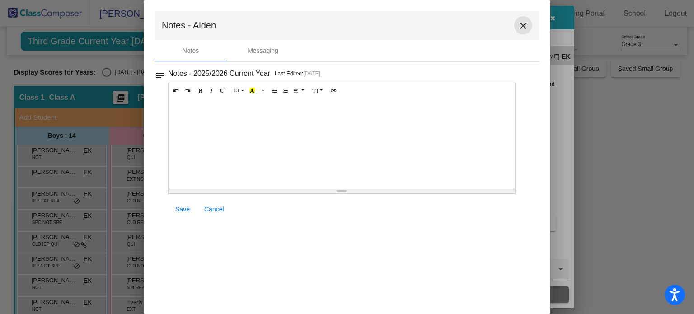
click at [522, 22] on mat-icon "close" at bounding box center [523, 25] width 11 height 11
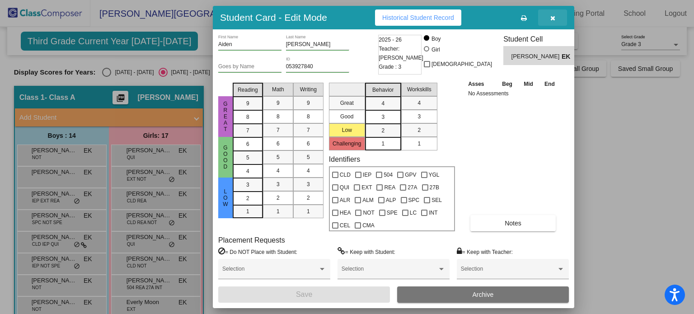
click at [550, 17] on icon "button" at bounding box center [552, 18] width 5 height 6
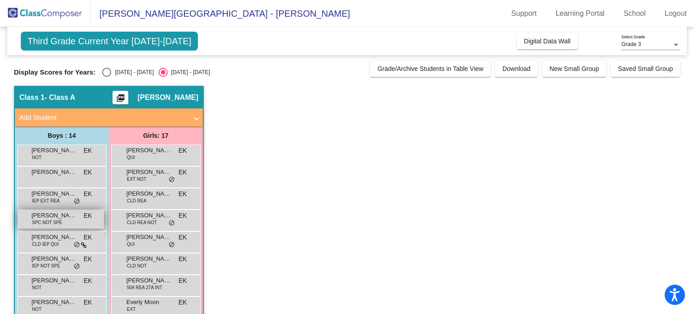
click at [47, 216] on span "[PERSON_NAME]" at bounding box center [54, 215] width 45 height 9
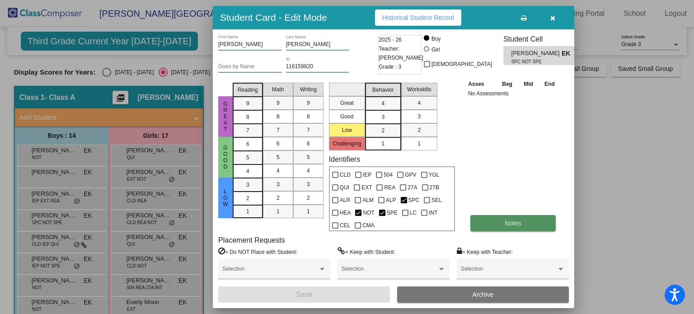
click at [502, 216] on button "Notes" at bounding box center [512, 223] width 85 height 16
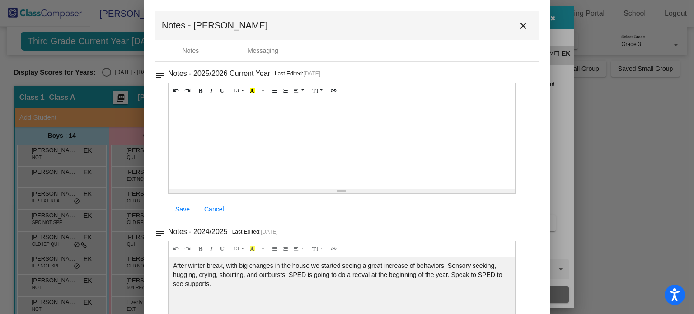
click at [514, 28] on button "close" at bounding box center [523, 25] width 18 height 18
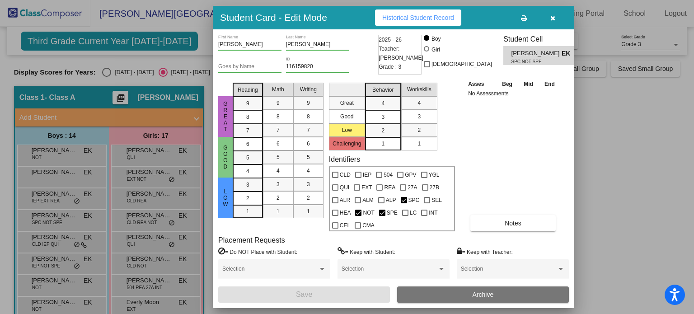
click at [553, 22] on button "button" at bounding box center [552, 17] width 29 height 16
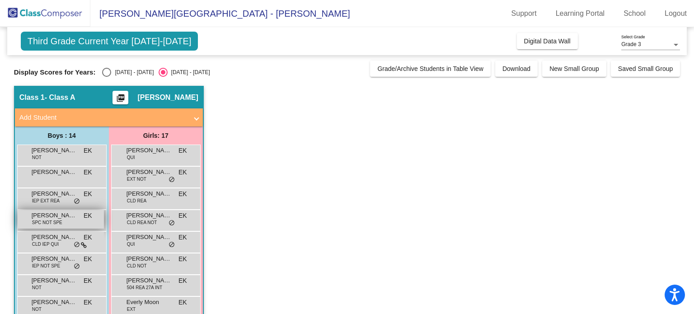
click at [38, 216] on span "[PERSON_NAME]" at bounding box center [54, 215] width 45 height 9
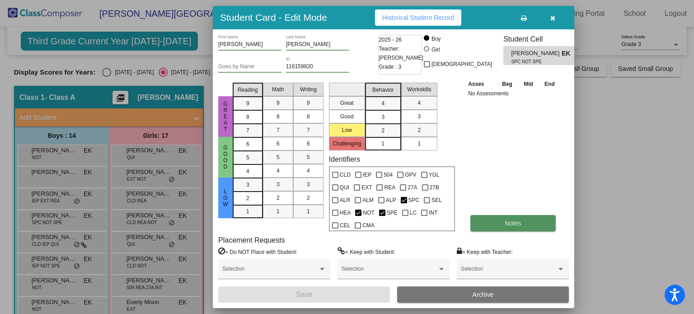
click at [525, 219] on button "Notes" at bounding box center [512, 223] width 85 height 16
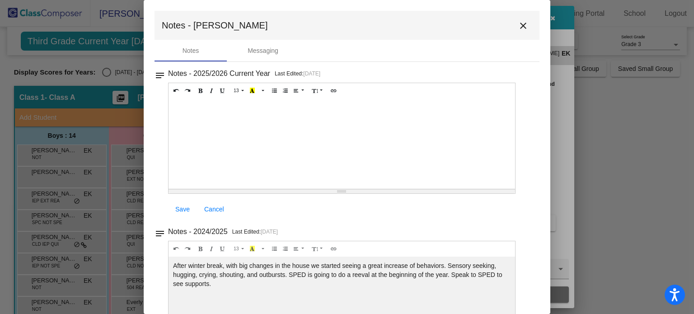
click at [519, 23] on mat-icon "close" at bounding box center [523, 25] width 11 height 11
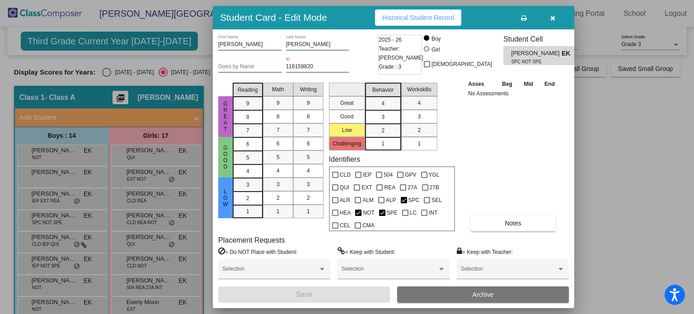
click at [557, 14] on button "button" at bounding box center [552, 17] width 29 height 16
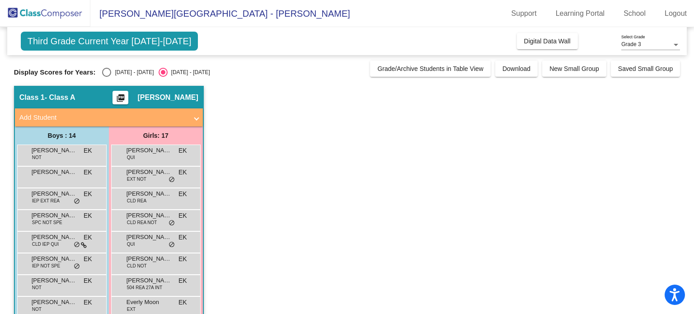
scroll to position [213, 0]
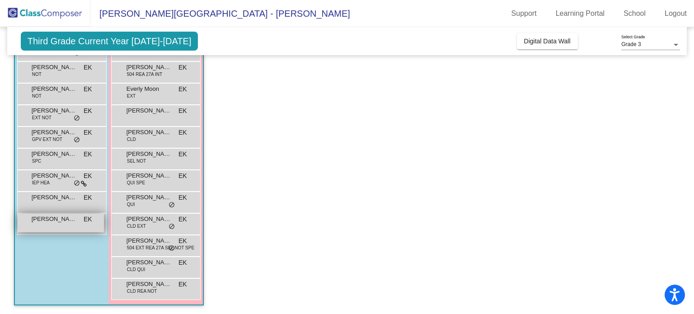
click at [66, 227] on div "[PERSON_NAME] lock do_not_disturb_alt" at bounding box center [61, 223] width 86 height 19
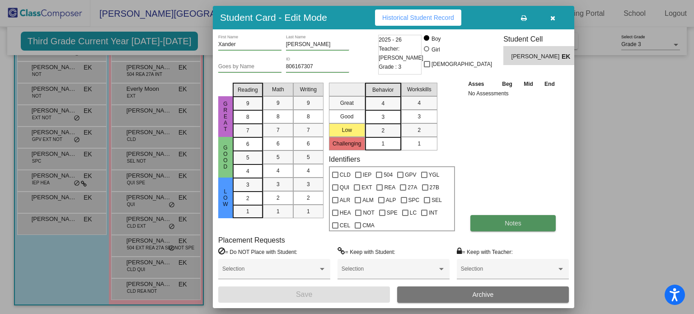
click at [499, 222] on button "Notes" at bounding box center [512, 223] width 85 height 16
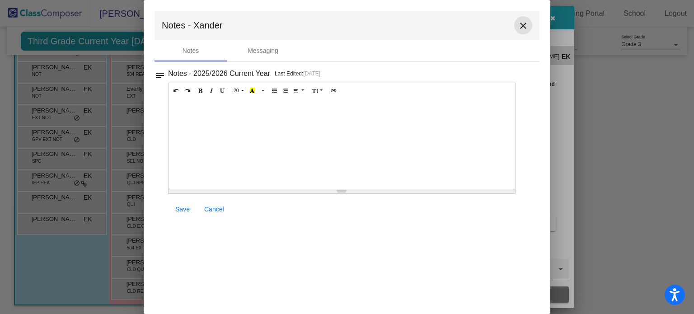
click at [528, 28] on mat-icon "close" at bounding box center [523, 25] width 11 height 11
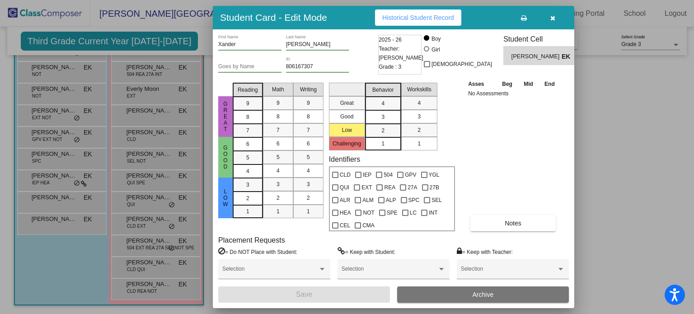
click at [552, 18] on icon "button" at bounding box center [552, 18] width 5 height 6
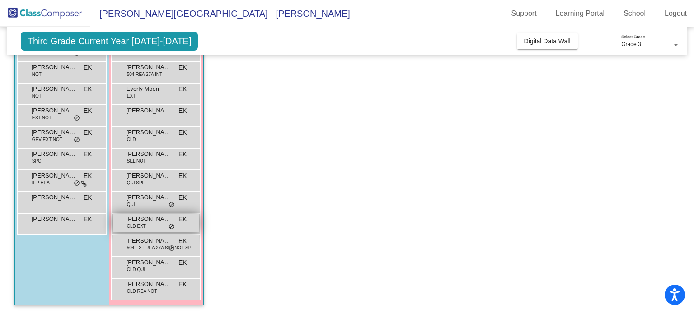
click at [150, 225] on div "[PERSON_NAME] CLD EXT EK lock do_not_disturb_alt" at bounding box center [156, 223] width 86 height 19
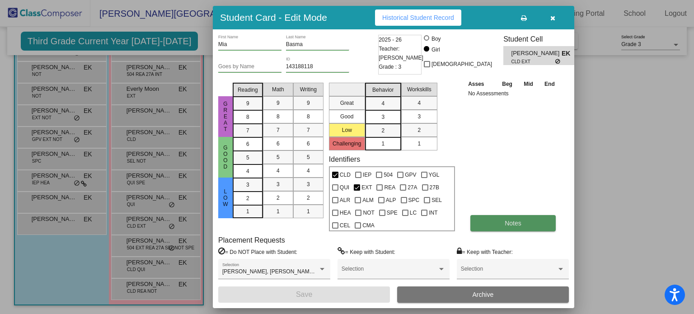
click at [489, 219] on button "Notes" at bounding box center [512, 223] width 85 height 16
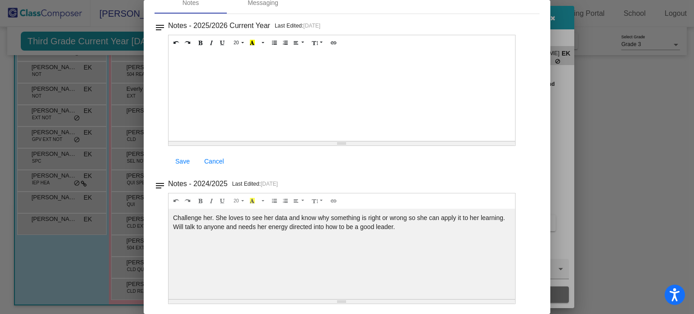
scroll to position [0, 0]
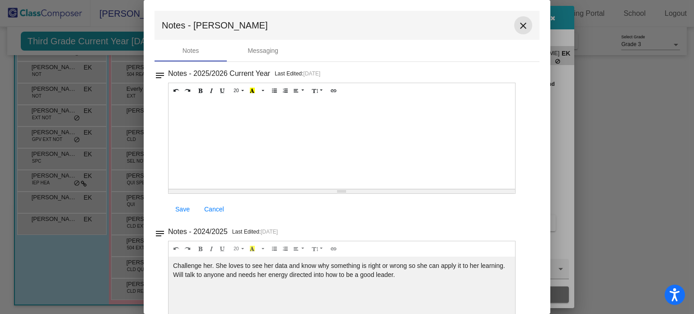
click at [518, 28] on mat-icon "close" at bounding box center [523, 25] width 11 height 11
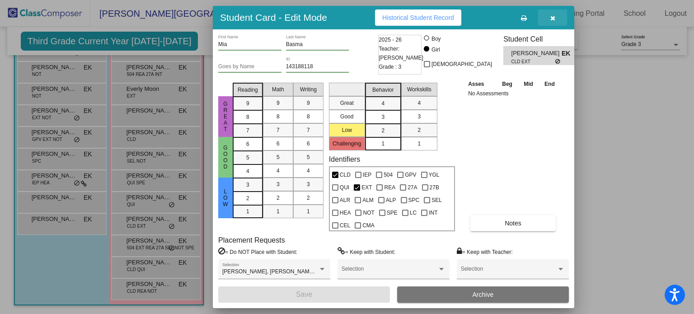
click at [557, 14] on button "button" at bounding box center [552, 17] width 29 height 16
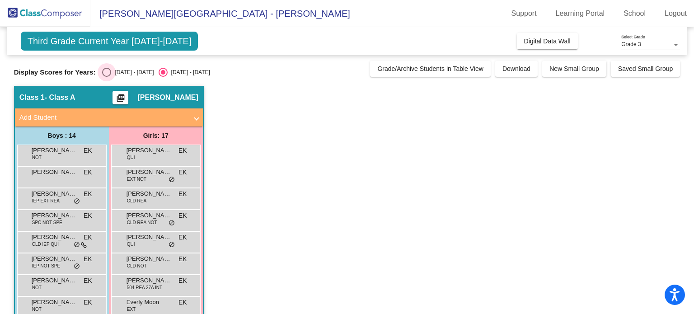
click at [108, 72] on div "Select an option" at bounding box center [106, 72] width 9 height 9
click at [107, 77] on input "[DATE] - [DATE]" at bounding box center [106, 77] width 0 height 0
radio input "true"
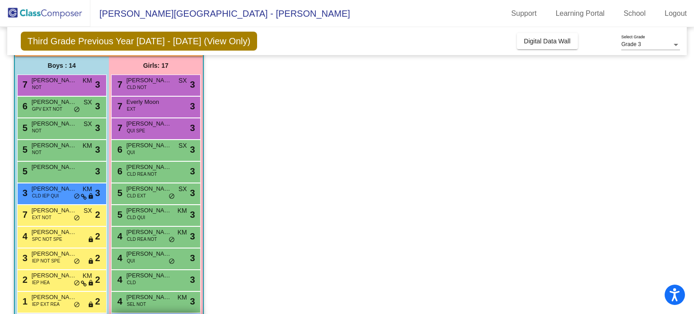
scroll to position [70, 0]
click at [162, 83] on span "[PERSON_NAME]" at bounding box center [149, 79] width 45 height 9
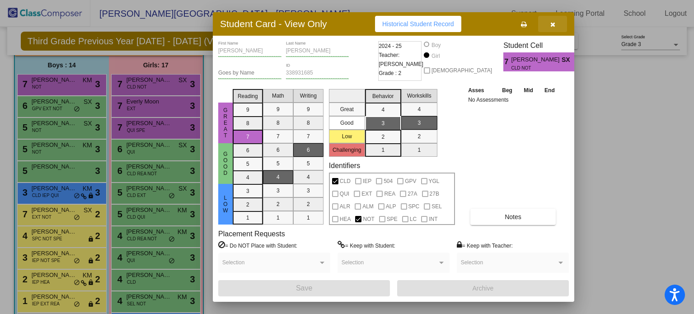
click at [559, 24] on button "button" at bounding box center [552, 24] width 29 height 16
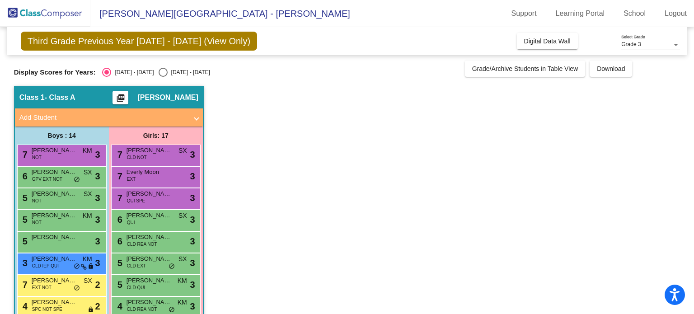
scroll to position [172, 0]
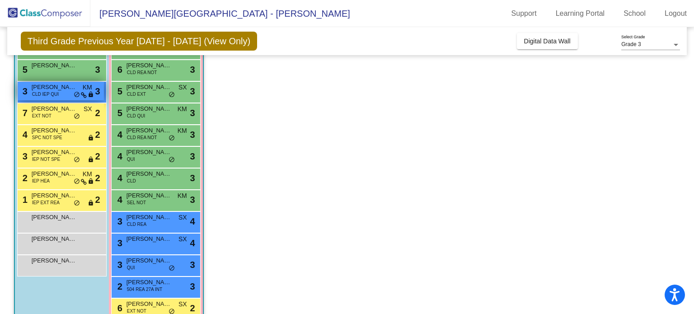
click at [27, 92] on div "3 [PERSON_NAME] CLD IEP QUI KM lock do_not_disturb_alt 3" at bounding box center [61, 91] width 86 height 19
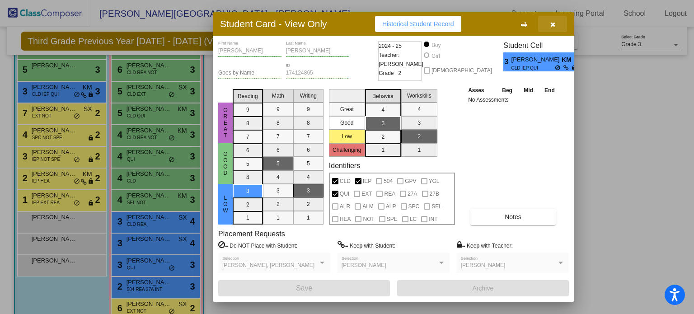
click at [554, 23] on icon "button" at bounding box center [552, 24] width 5 height 6
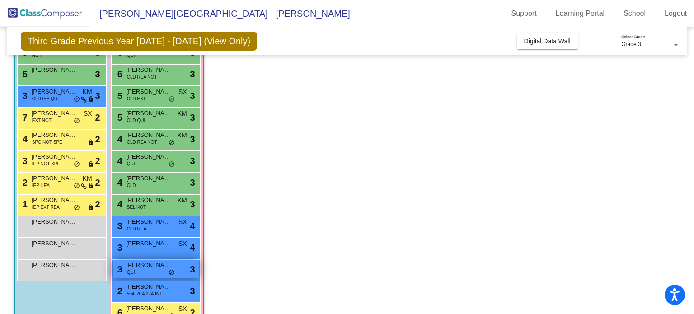
scroll to position [203, 0]
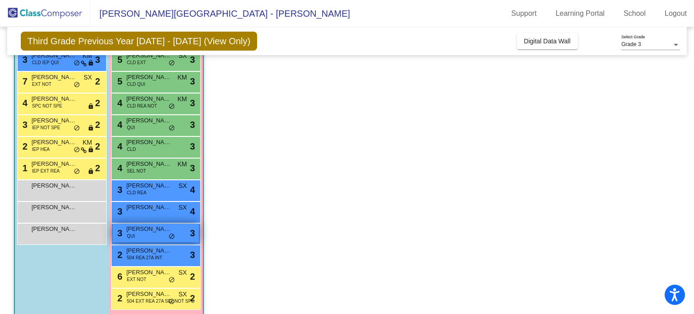
click at [150, 235] on div "3 [PERSON_NAME] Cha QUI lock do_not_disturb_alt 3" at bounding box center [156, 233] width 86 height 19
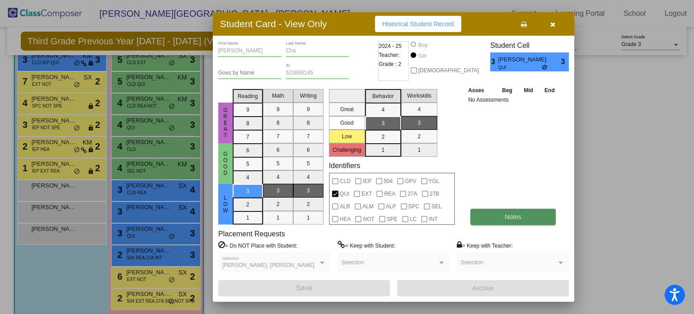
click at [491, 221] on button "Notes" at bounding box center [512, 217] width 85 height 16
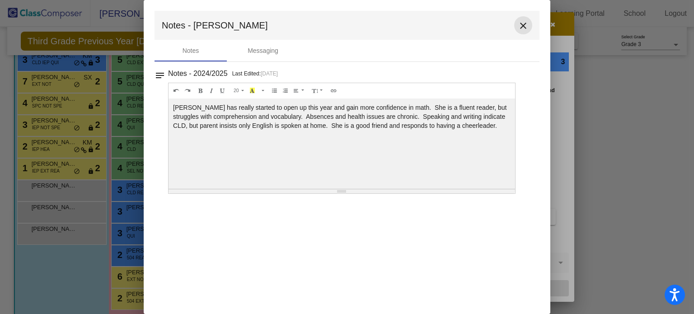
click at [525, 25] on mat-icon "close" at bounding box center [523, 25] width 11 height 11
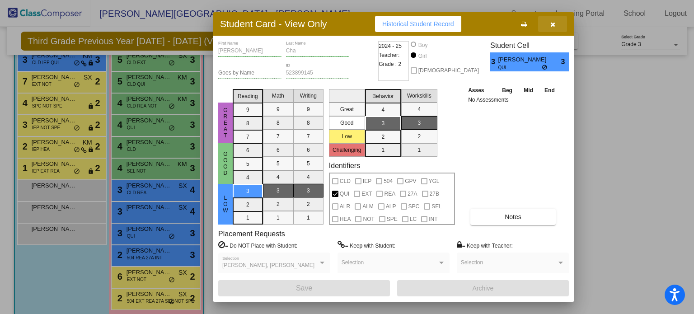
click at [557, 28] on button "button" at bounding box center [552, 24] width 29 height 16
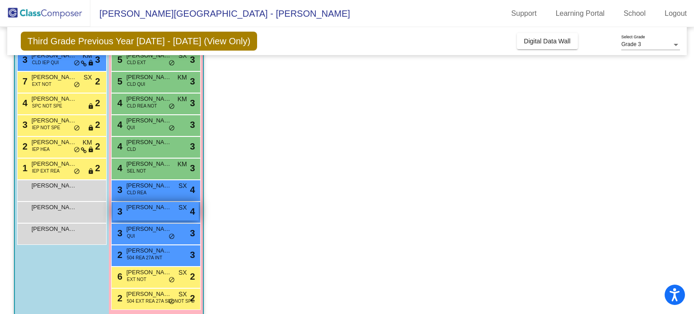
click at [146, 209] on span "[PERSON_NAME]" at bounding box center [149, 207] width 45 height 9
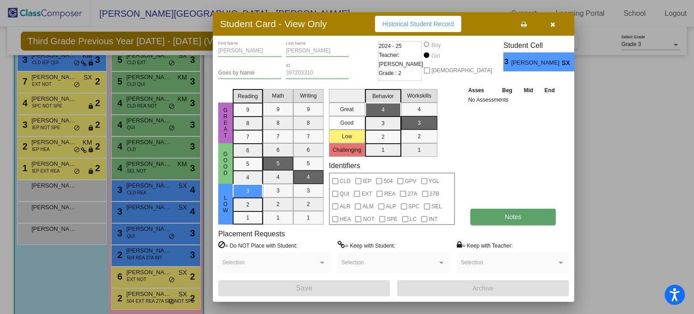
click at [521, 215] on span "Notes" at bounding box center [513, 216] width 17 height 7
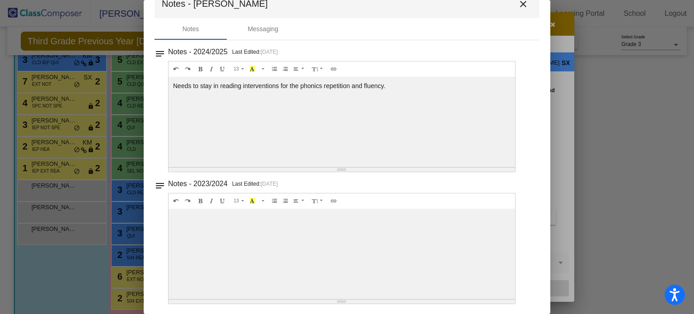
scroll to position [0, 0]
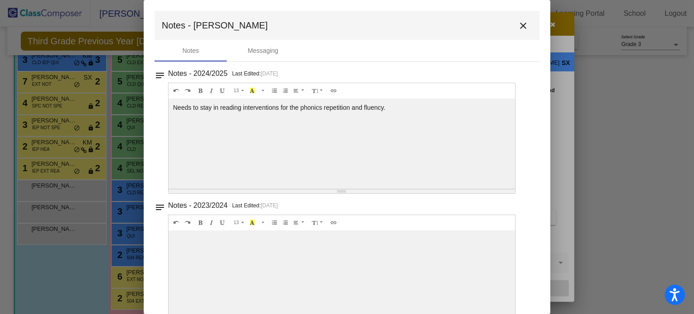
click at [509, 24] on mat-toolbar "Notes - [PERSON_NAME] close" at bounding box center [347, 25] width 385 height 29
click at [510, 29] on mat-toolbar "Notes - [PERSON_NAME] close" at bounding box center [347, 25] width 385 height 29
click at [514, 28] on button "close" at bounding box center [523, 25] width 18 height 18
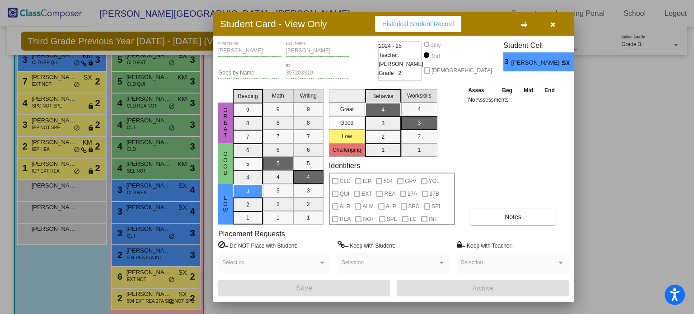
click at [550, 25] on icon "button" at bounding box center [552, 24] width 5 height 6
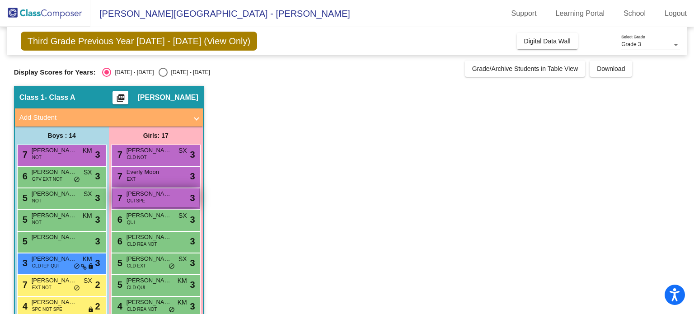
click at [153, 202] on div "7 [PERSON_NAME] QUI SPE lock do_not_disturb_alt 3" at bounding box center [156, 197] width 86 height 19
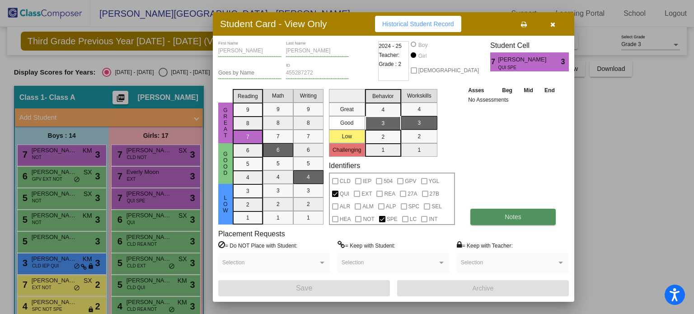
click at [511, 214] on span "Notes" at bounding box center [513, 216] width 17 height 7
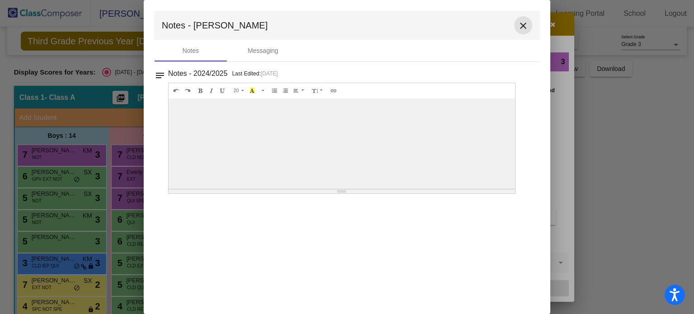
click at [523, 19] on button "close" at bounding box center [523, 25] width 18 height 18
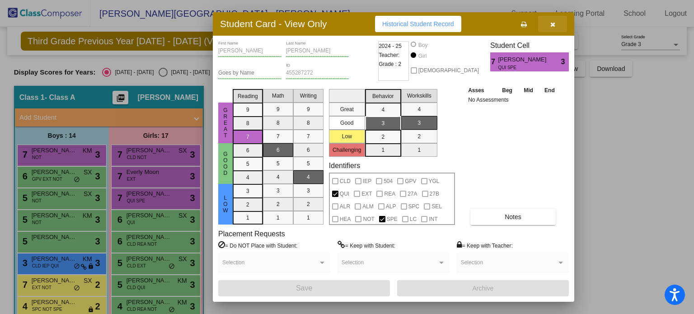
click at [559, 23] on button "button" at bounding box center [552, 24] width 29 height 16
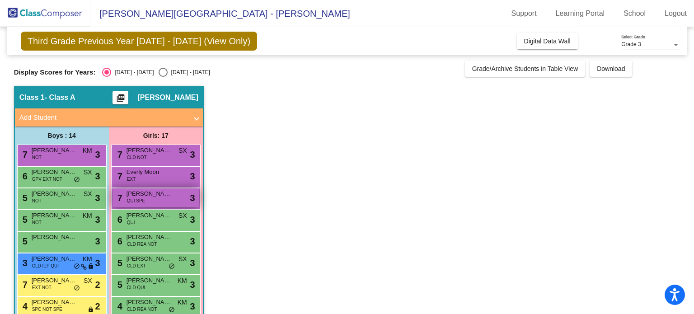
click at [161, 202] on div "7 [PERSON_NAME] QUI SPE lock do_not_disturb_alt 3" at bounding box center [156, 197] width 86 height 19
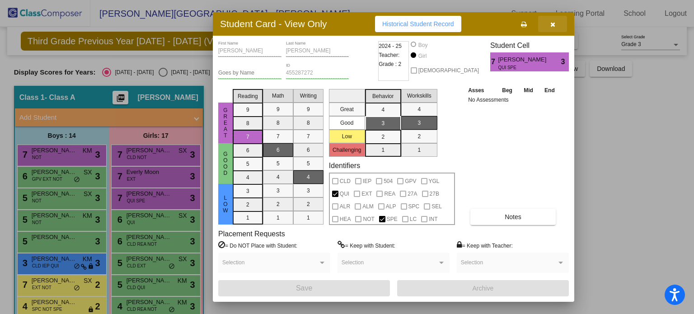
click at [560, 22] on button "button" at bounding box center [552, 24] width 29 height 16
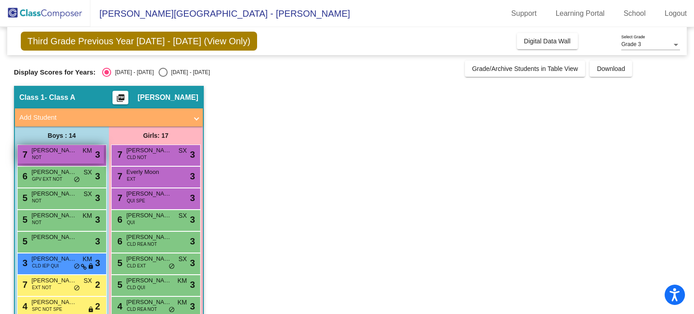
click at [68, 162] on div "7 [PERSON_NAME] NOT KM lock do_not_disturb_alt 3" at bounding box center [61, 154] width 86 height 19
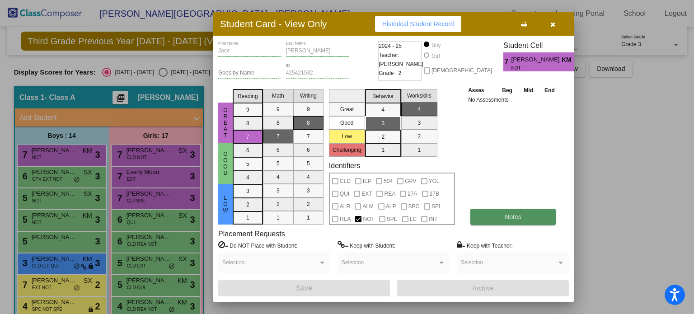
click at [514, 221] on button "Notes" at bounding box center [512, 217] width 85 height 16
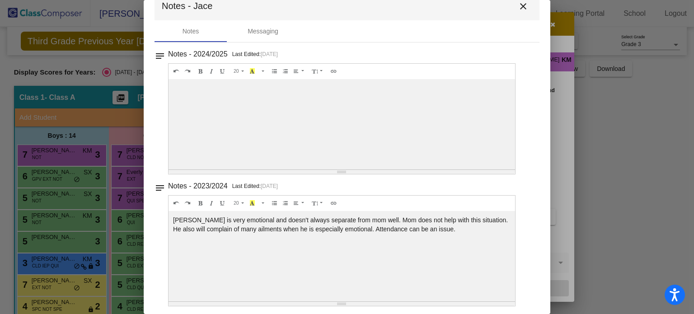
scroll to position [22, 0]
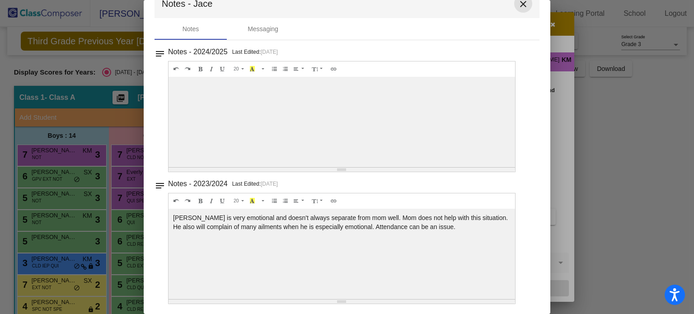
click at [519, 8] on mat-icon "close" at bounding box center [523, 4] width 11 height 11
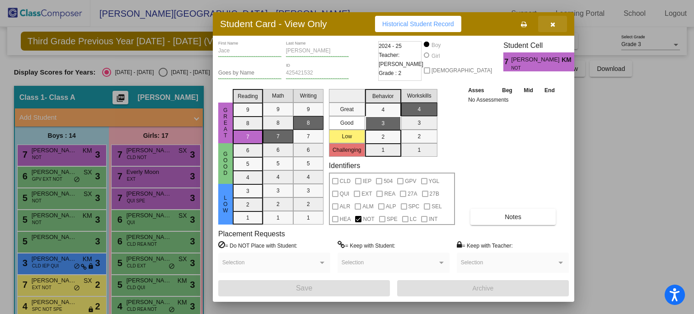
click at [550, 23] on icon "button" at bounding box center [552, 24] width 5 height 6
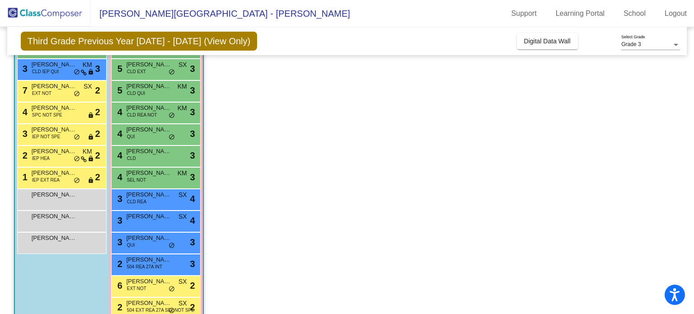
scroll to position [164, 0]
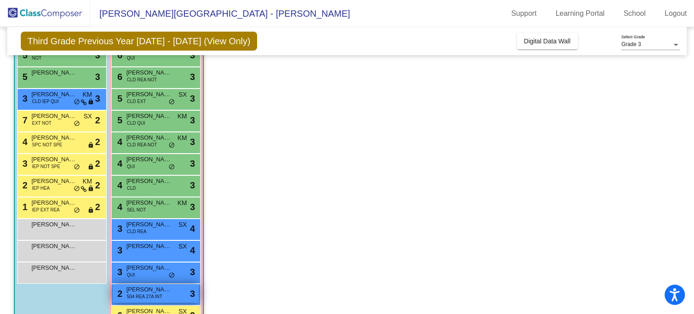
click at [141, 297] on span "504 REA 27A INT" at bounding box center [144, 296] width 35 height 7
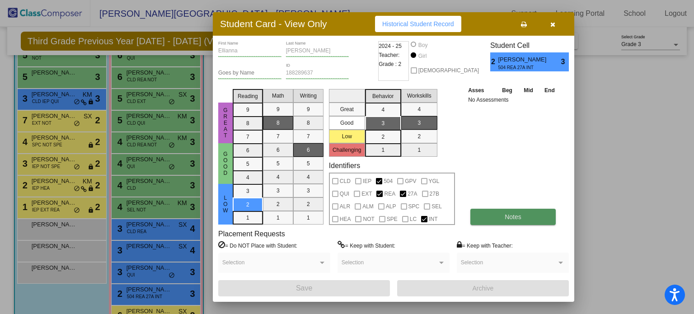
click at [512, 218] on span "Notes" at bounding box center [513, 216] width 17 height 7
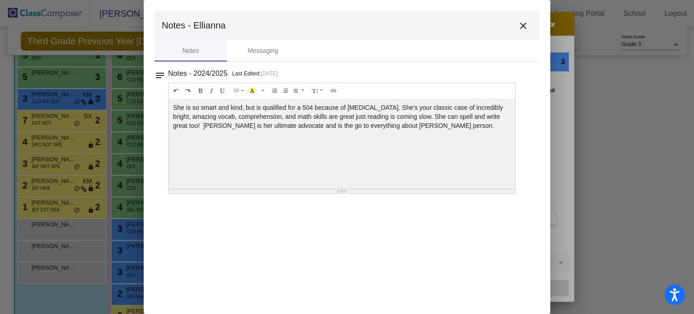
click at [525, 22] on mat-icon "close" at bounding box center [523, 25] width 11 height 11
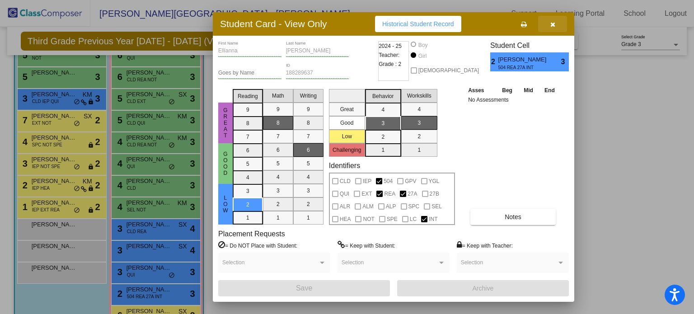
click at [563, 25] on button "button" at bounding box center [552, 24] width 29 height 16
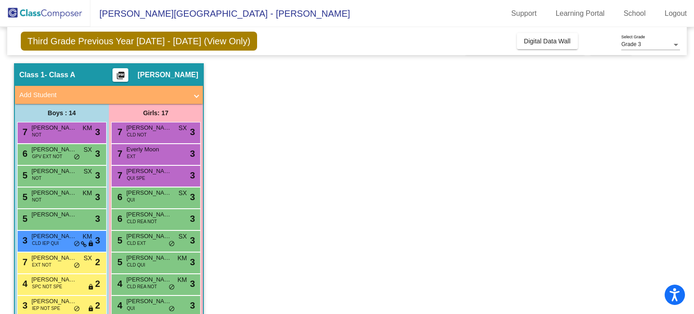
scroll to position [0, 0]
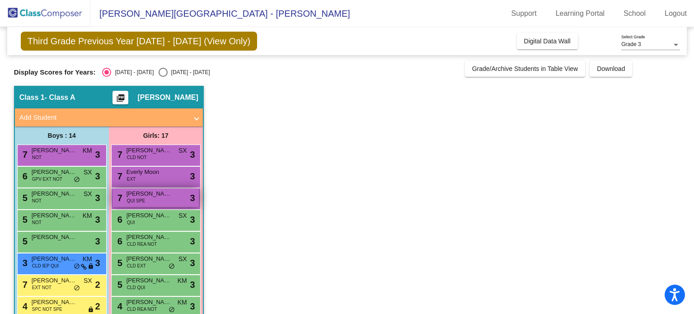
click at [153, 197] on span "[PERSON_NAME]" at bounding box center [149, 193] width 45 height 9
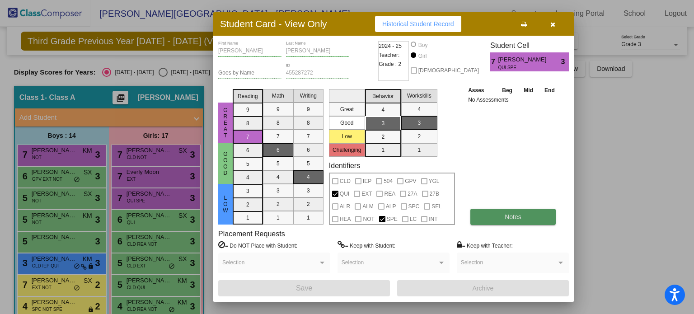
click at [492, 216] on button "Notes" at bounding box center [512, 217] width 85 height 16
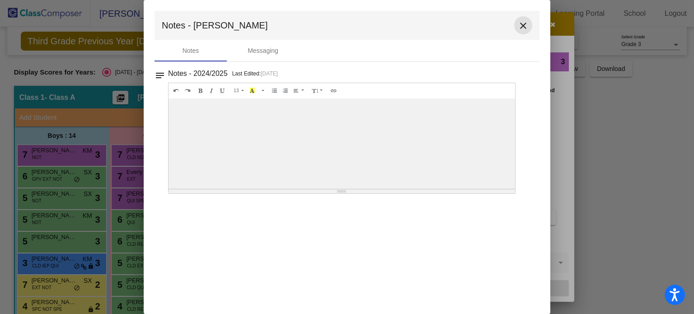
click at [522, 25] on mat-icon "close" at bounding box center [523, 25] width 11 height 11
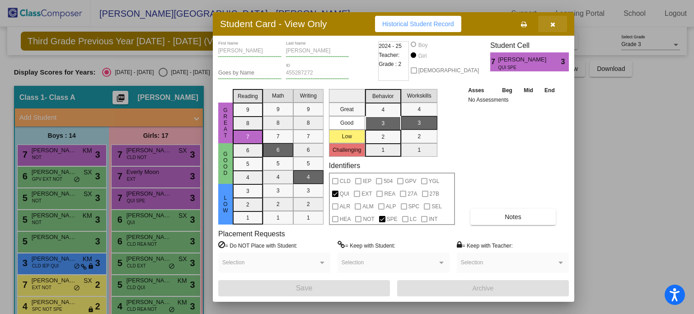
click at [559, 21] on button "button" at bounding box center [552, 24] width 29 height 16
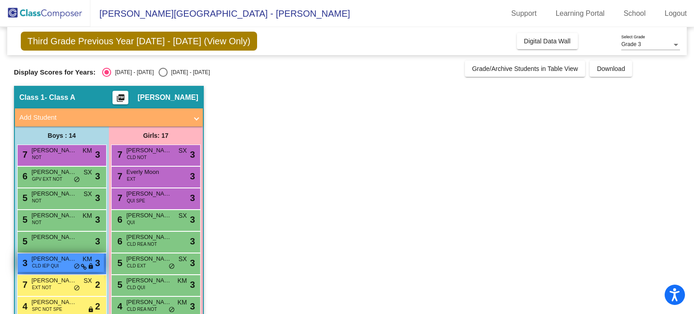
click at [55, 260] on span "[PERSON_NAME]" at bounding box center [54, 258] width 45 height 9
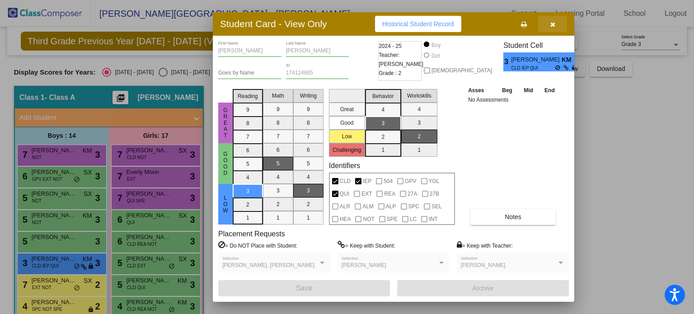
click at [550, 26] on icon "button" at bounding box center [552, 24] width 5 height 6
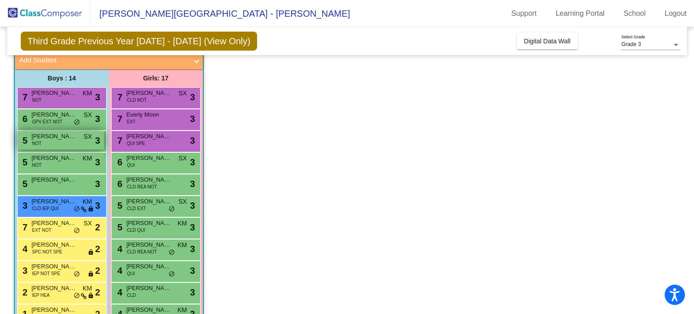
scroll to position [70, 0]
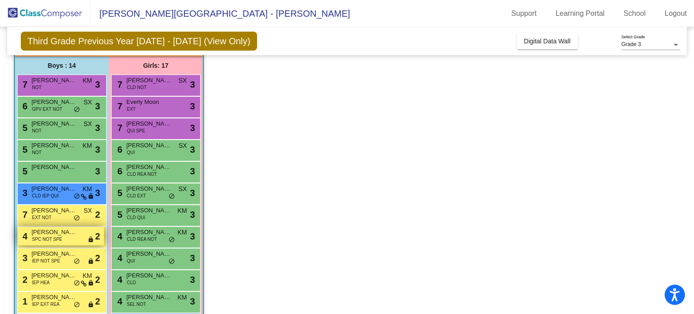
click at [65, 239] on div "4 [PERSON_NAME] SPC NOT SPE lock do_not_disturb_alt 2" at bounding box center [61, 236] width 86 height 19
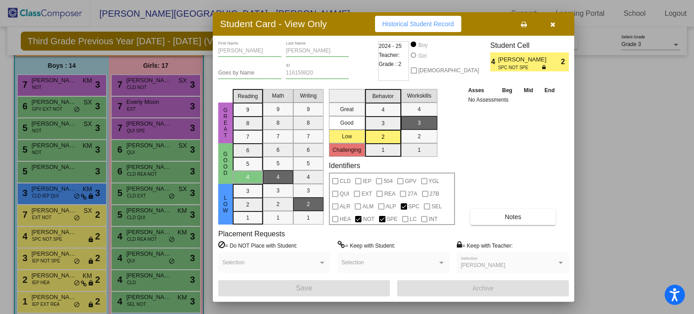
click at [554, 24] on icon "button" at bounding box center [552, 24] width 5 height 6
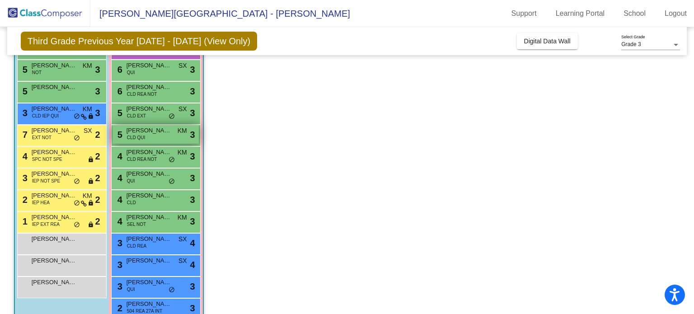
scroll to position [150, 0]
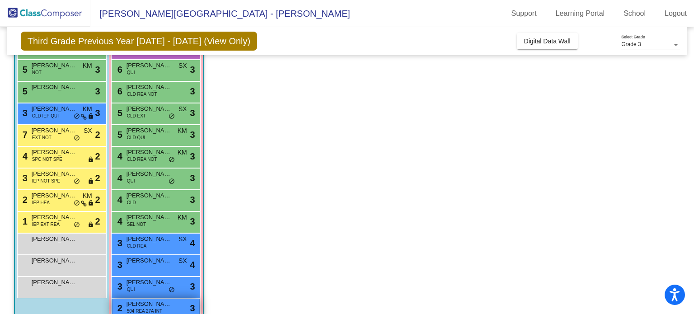
click at [152, 305] on span "[PERSON_NAME]" at bounding box center [149, 304] width 45 height 9
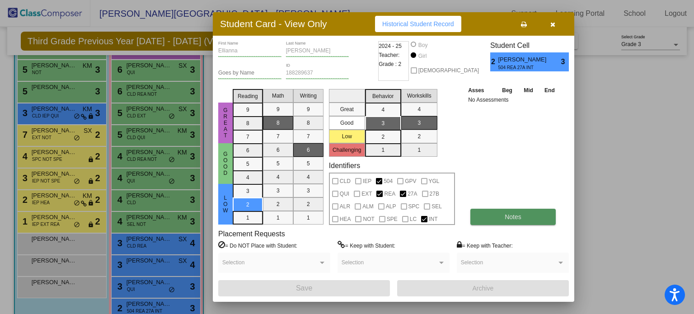
click at [502, 215] on button "Notes" at bounding box center [512, 217] width 85 height 16
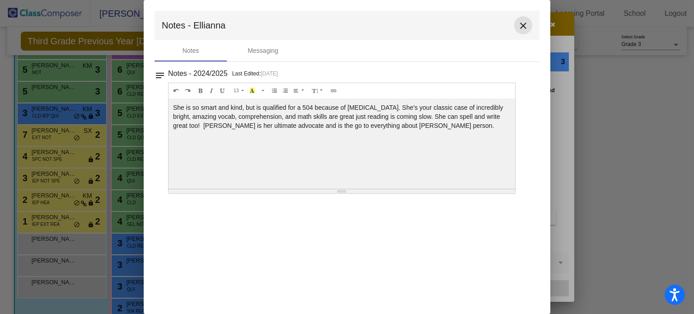
click at [522, 25] on mat-icon "close" at bounding box center [523, 25] width 11 height 11
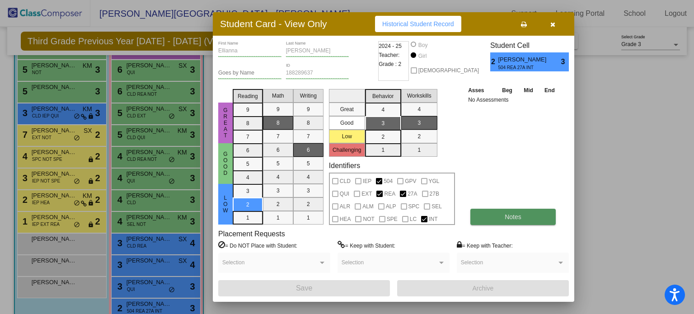
click at [506, 219] on span "Notes" at bounding box center [513, 216] width 17 height 7
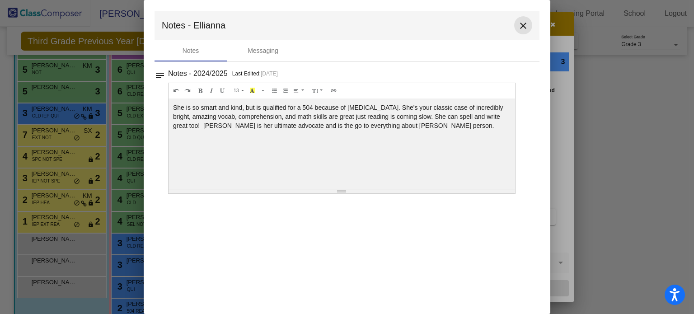
click at [517, 24] on button "close" at bounding box center [523, 25] width 18 height 18
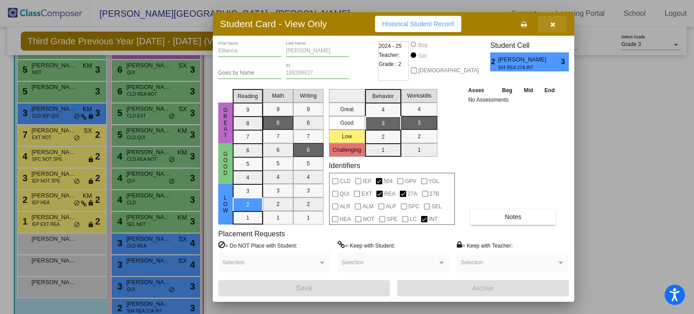
click at [548, 23] on button "button" at bounding box center [552, 24] width 29 height 16
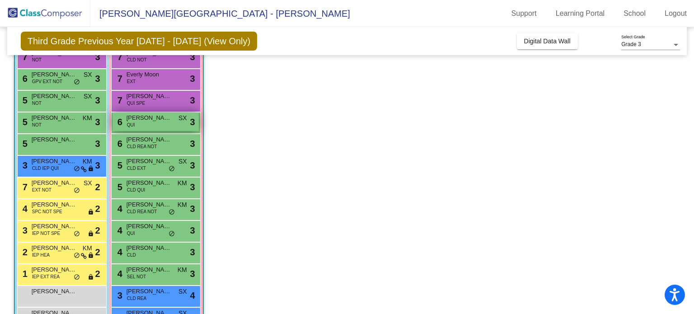
scroll to position [98, 0]
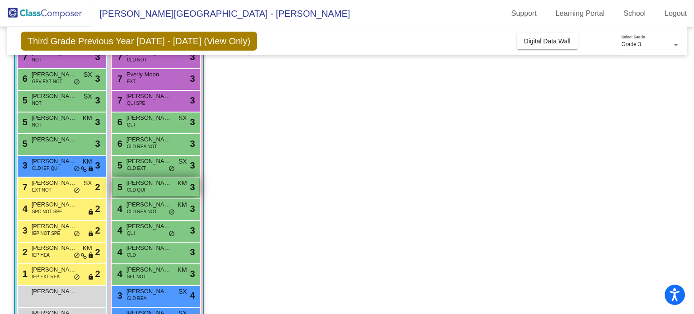
click at [140, 187] on span "CLD QUI" at bounding box center [136, 190] width 19 height 7
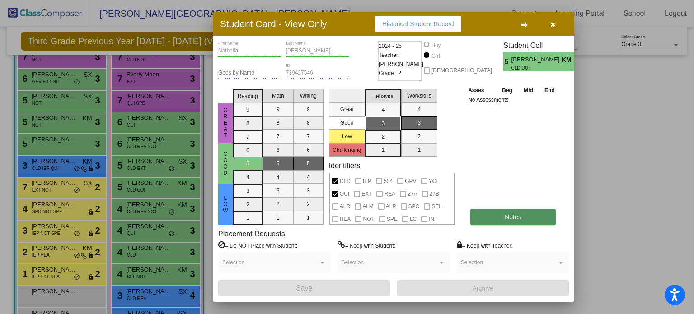
click at [497, 216] on button "Notes" at bounding box center [512, 217] width 85 height 16
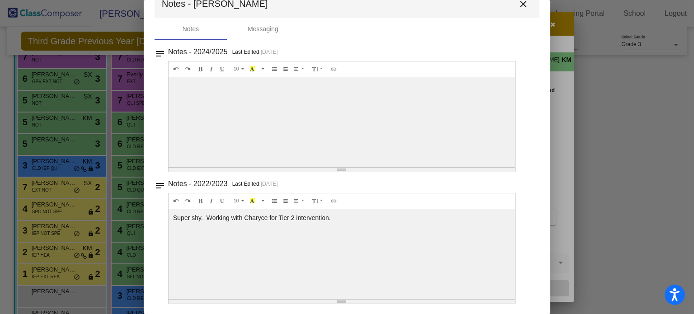
scroll to position [0, 0]
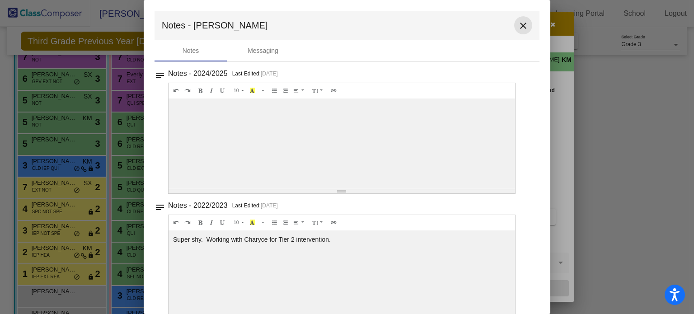
click at [522, 21] on mat-icon "close" at bounding box center [523, 25] width 11 height 11
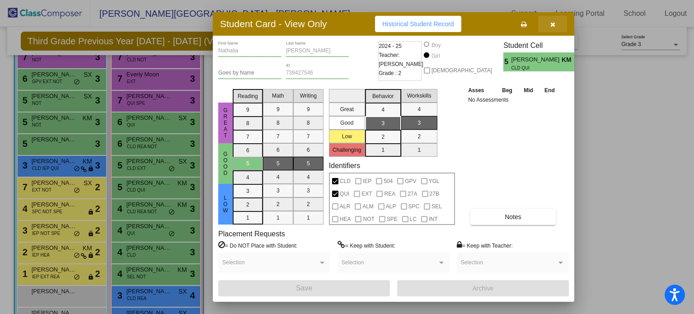
click at [553, 26] on icon "button" at bounding box center [552, 24] width 5 height 6
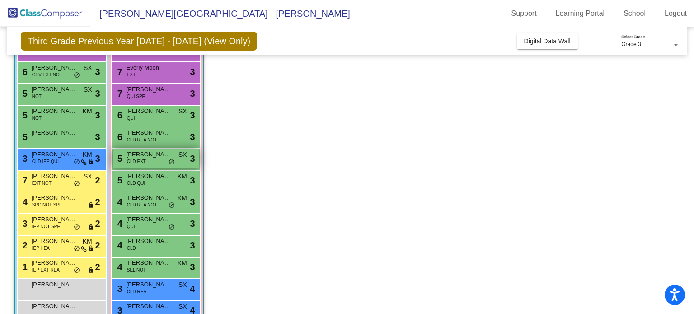
scroll to position [105, 0]
click at [163, 140] on div "6 [PERSON_NAME] CLD [PERSON_NAME] NOT lock do_not_disturb_alt 3" at bounding box center [156, 136] width 86 height 19
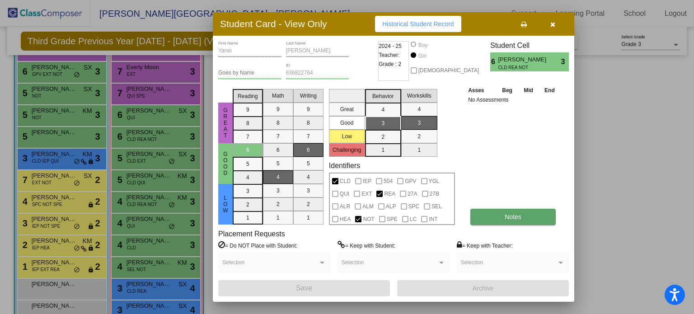
click at [486, 219] on button "Notes" at bounding box center [512, 217] width 85 height 16
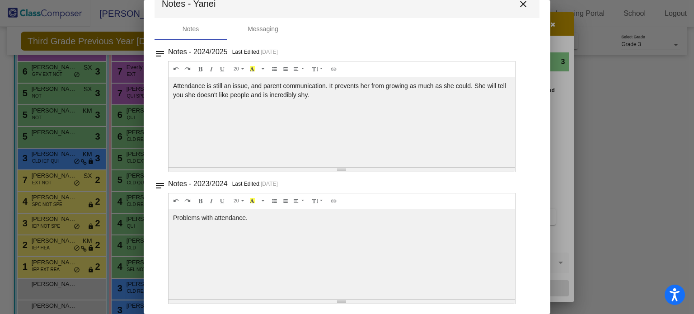
scroll to position [0, 0]
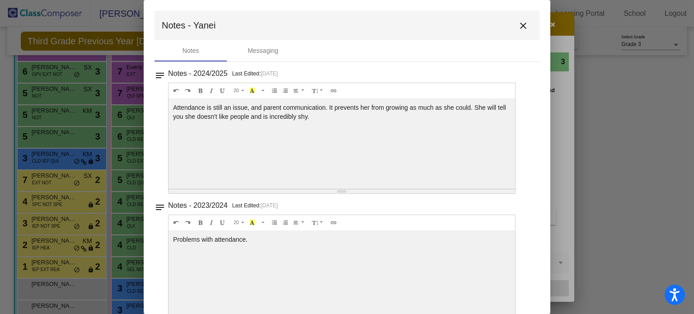
click at [521, 28] on mat-icon "close" at bounding box center [523, 25] width 11 height 11
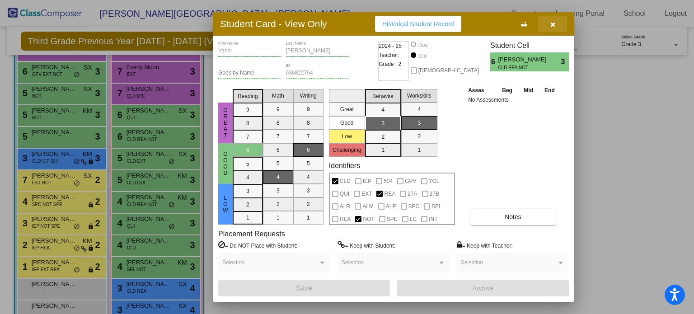
click at [551, 26] on icon "button" at bounding box center [552, 24] width 5 height 6
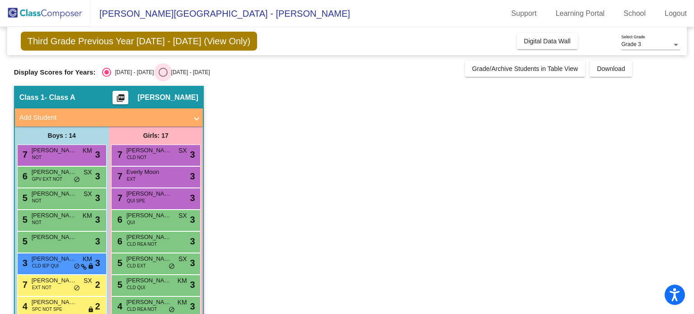
click at [159, 70] on div "Select an option" at bounding box center [163, 72] width 9 height 9
click at [163, 77] on input "[DATE] - [DATE]" at bounding box center [163, 77] width 0 height 0
radio input "true"
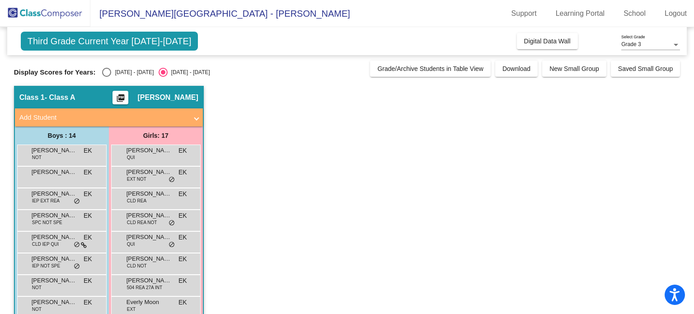
click at [98, 68] on div "Display Scores for Years: [DATE] - [DATE] [DATE] - [DATE]" at bounding box center [190, 72] width 352 height 9
click at [106, 71] on div "Select an option" at bounding box center [106, 72] width 9 height 9
click at [106, 77] on input "[DATE] - [DATE]" at bounding box center [106, 77] width 0 height 0
radio input "true"
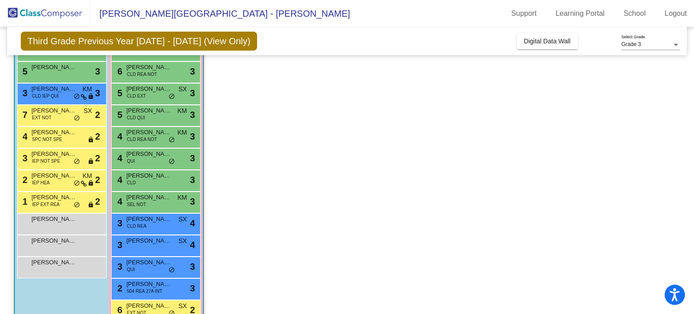
scroll to position [172, 0]
